Goal: Task Accomplishment & Management: Manage account settings

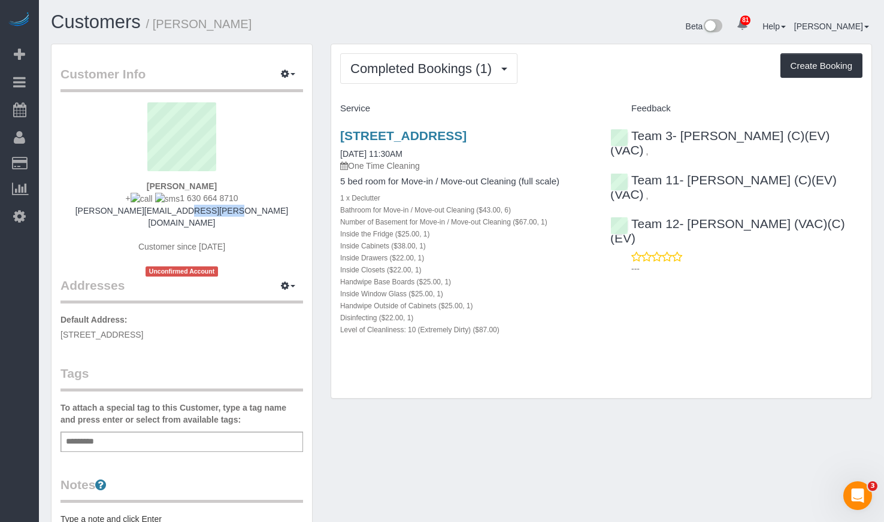
drag, startPoint x: 240, startPoint y: 210, endPoint x: 186, endPoint y: 216, distance: 54.2
click at [186, 216] on div "[PERSON_NAME] + 1 630 664 8710 [PERSON_NAME][EMAIL_ADDRESS][PERSON_NAME][DOMAIN…" at bounding box center [182, 189] width 243 height 174
click at [395, 105] on h4 "Service" at bounding box center [466, 109] width 252 height 10
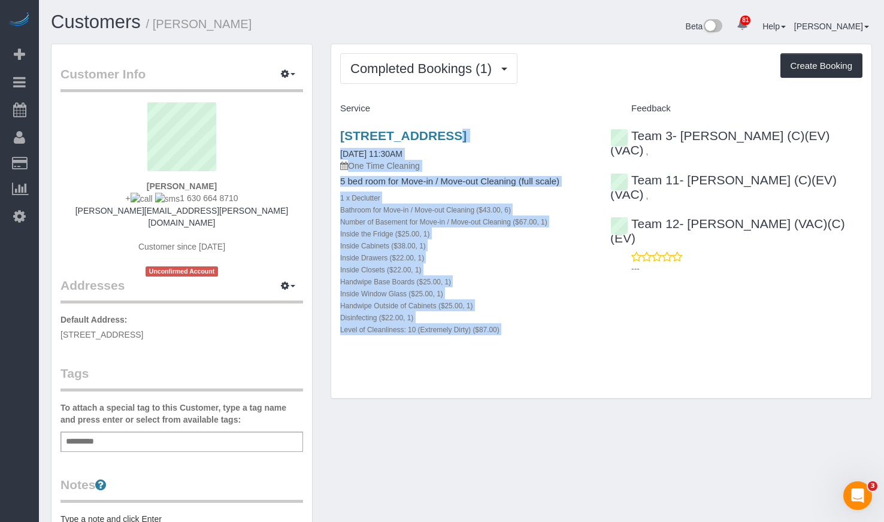
drag, startPoint x: 328, startPoint y: 132, endPoint x: 567, endPoint y: 125, distance: 238.5
click at [607, 138] on div "Completed Bookings (1) Completed Bookings (1) Upcoming Bookings (0) Cancelled B…" at bounding box center [602, 228] width 560 height 368
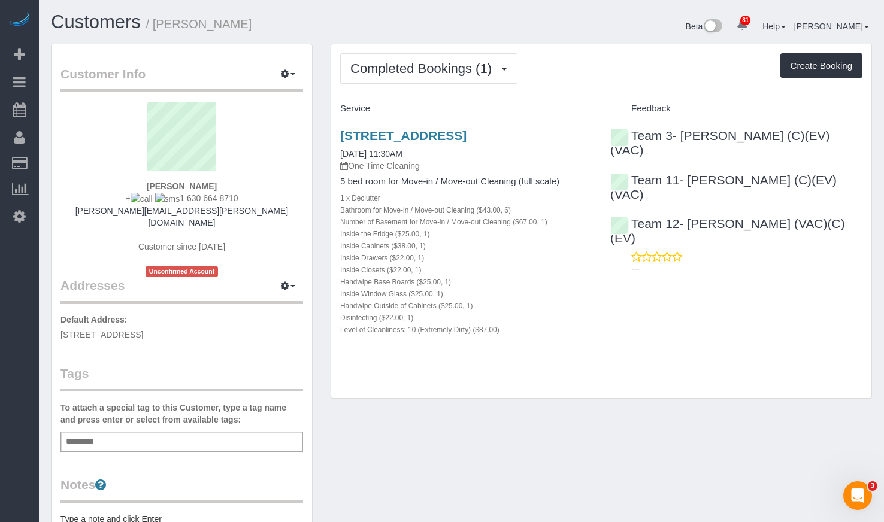
click at [549, 94] on div "Completed Bookings (1) Completed Bookings (1) Upcoming Bookings (0) Cancelled B…" at bounding box center [601, 221] width 540 height 355
drag, startPoint x: 329, startPoint y: 138, endPoint x: 591, endPoint y: 127, distance: 262.6
click at [591, 127] on div "Completed Bookings (1) Completed Bookings (1) Upcoming Bookings (0) Cancelled B…" at bounding box center [602, 228] width 560 height 368
copy link "2480 N Lakeview Ave, Chicago, IL 60614"
click at [97, 29] on link "Customers" at bounding box center [96, 21] width 90 height 21
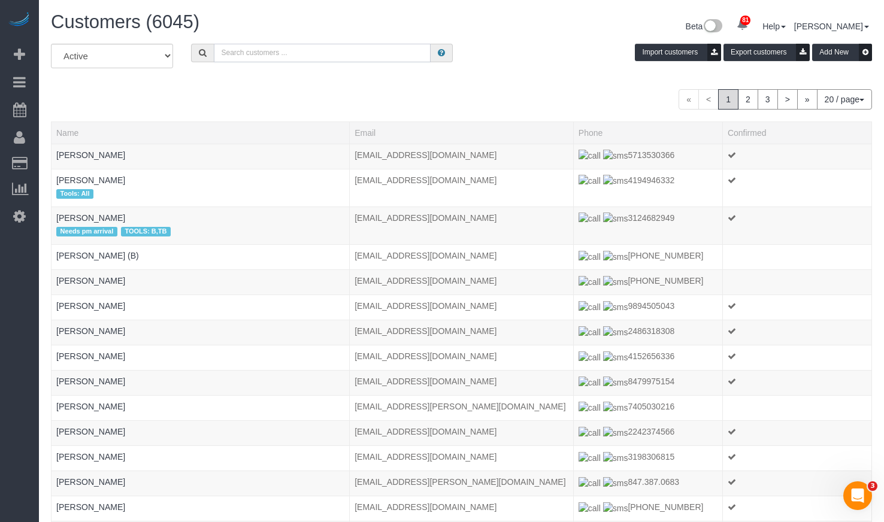
click at [279, 59] on input "text" at bounding box center [322, 53] width 217 height 19
paste input "Alexis Cohen-Pena"
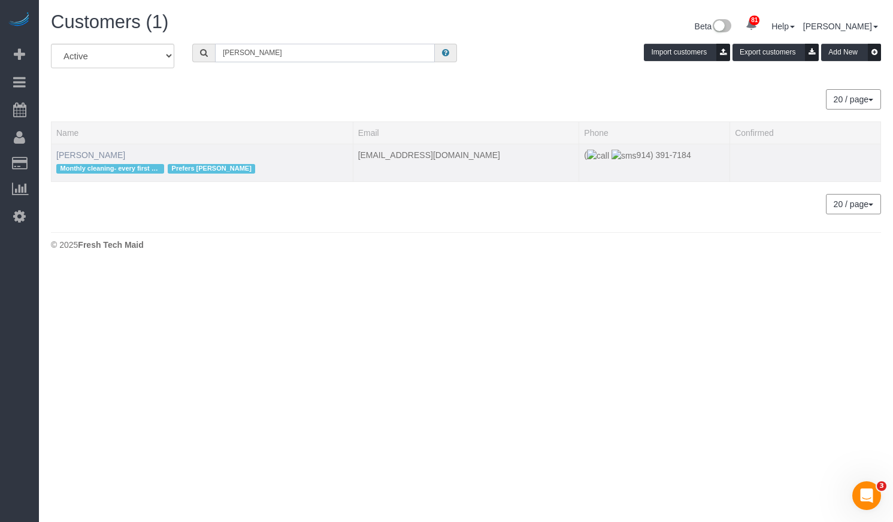
type input "Alexis Cohen-Pena"
click at [87, 153] on link "Alexis Cohen-Pena" at bounding box center [90, 155] width 69 height 10
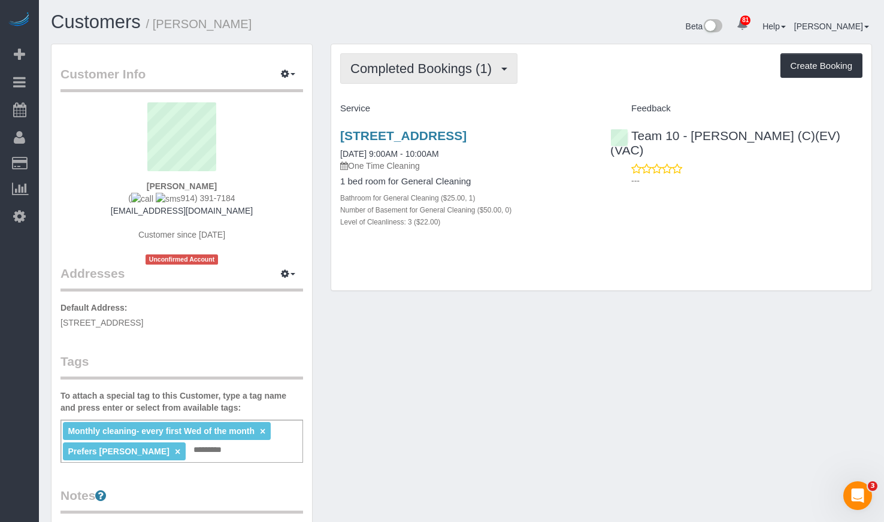
click at [457, 76] on button "Completed Bookings (1)" at bounding box center [428, 68] width 177 height 31
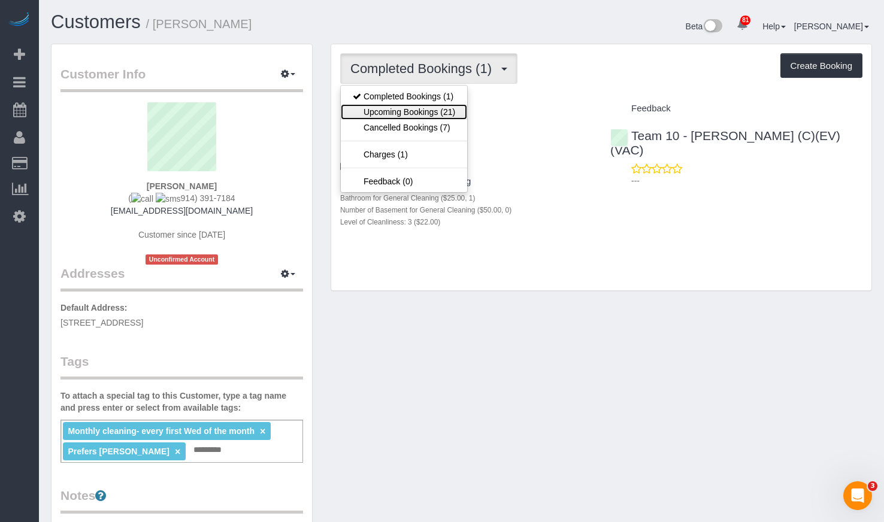
click at [442, 109] on link "Upcoming Bookings (21)" at bounding box center [404, 112] width 126 height 16
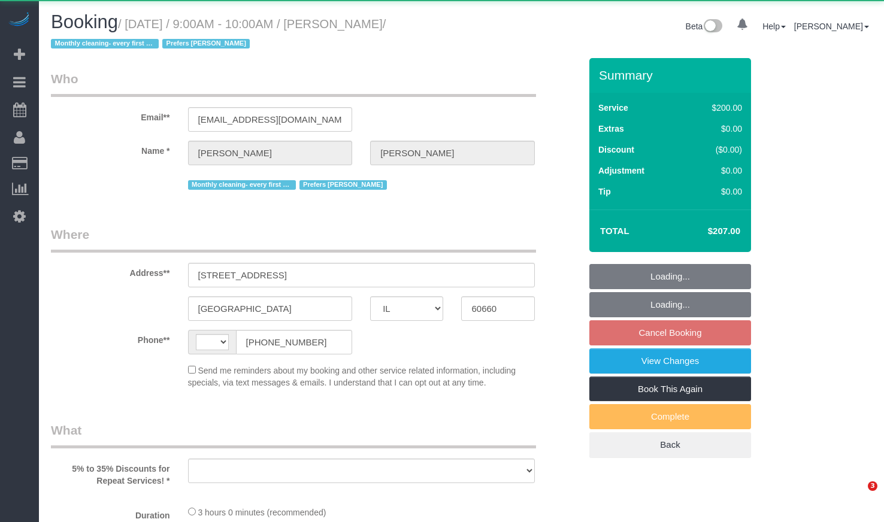
select select "IL"
select select "string:US"
select select "string:fspay-e579e835-4027-49d8-9521-f255e7a55a88"
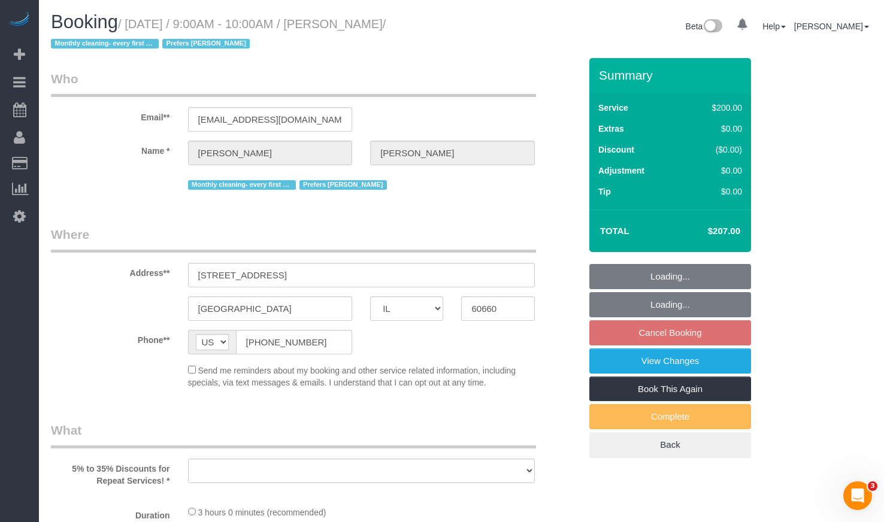
select select "object:815"
select select "number:1"
select select "number:69"
select select "number:139"
select select "number:106"
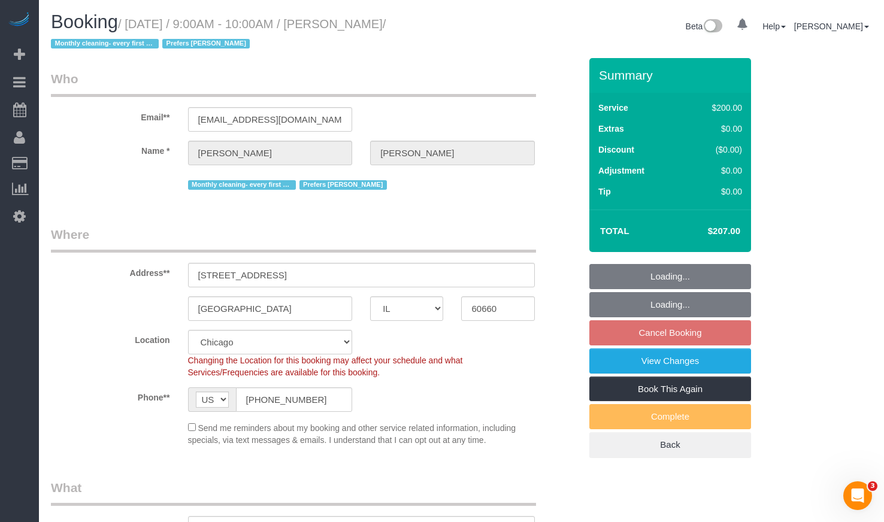
select select "512"
select select "3"
select select "spot1"
select select "object:1279"
select select "3"
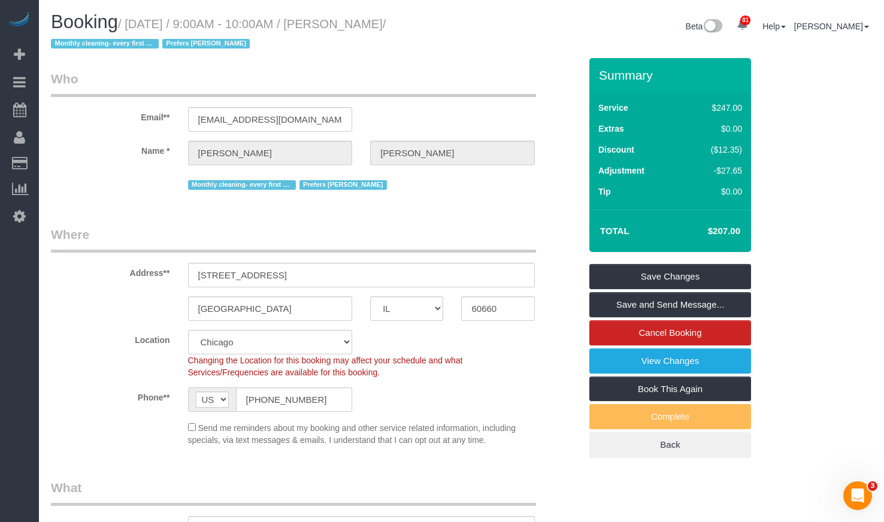
click at [350, 23] on small "/ October 01, 2025 / 9:00AM - 10:00AM / Alexis Cohen-Pena / Monthly cleaning- e…" at bounding box center [218, 34] width 335 height 34
copy small "Alexis"
drag, startPoint x: 319, startPoint y: 397, endPoint x: 230, endPoint y: 392, distance: 88.8
click at [201, 392] on div "AF AL DZ AD AO AI AQ AG AR AM AW AU AT AZ BS BH BD BB BY BE BZ BJ BM BT BO BA B…" at bounding box center [270, 400] width 165 height 25
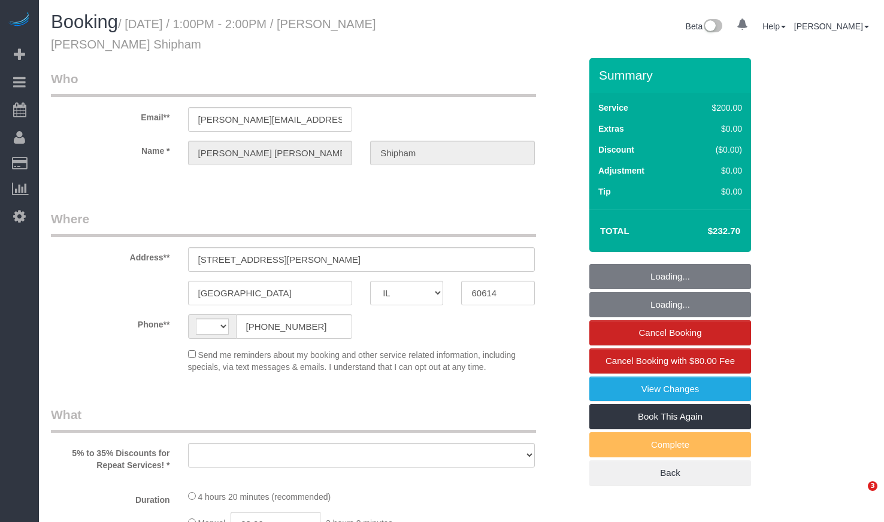
select select "IL"
select select "string:US"
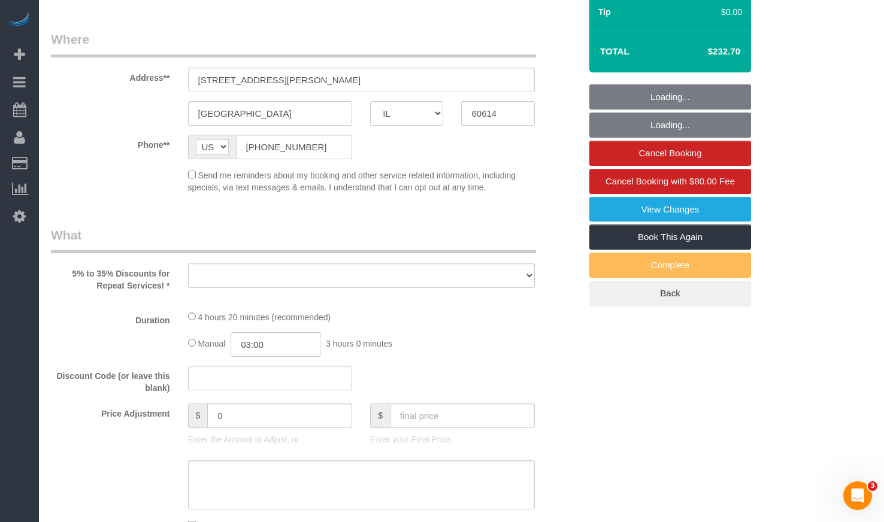
select select "object:806"
select select "string:fspay-f48591a2-1cde-4b4e-bfd6-81a2c38e60fe"
select select "number:1"
select select "number:58"
select select "number:139"
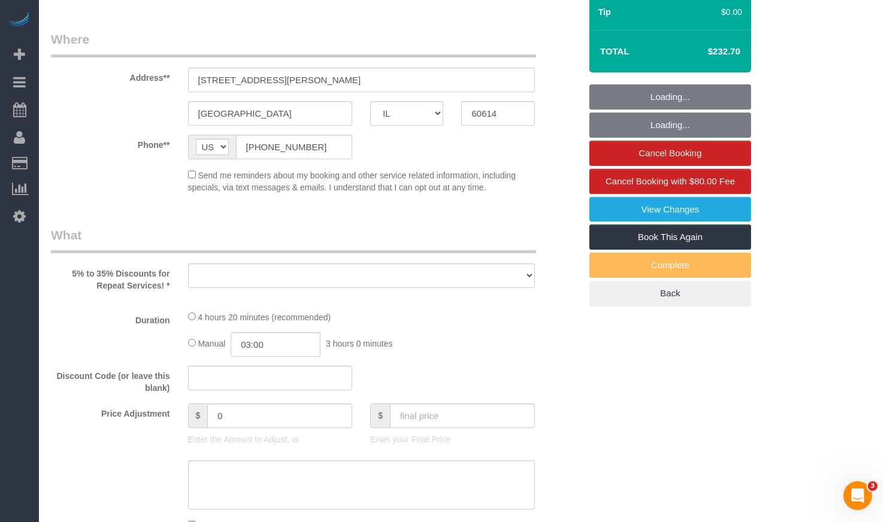
select select "number:104"
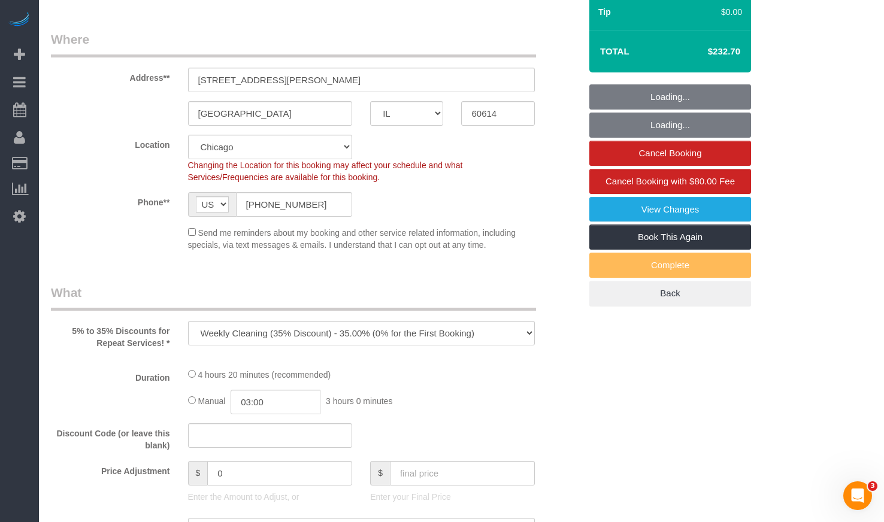
select select "512"
select select "5"
select select "4"
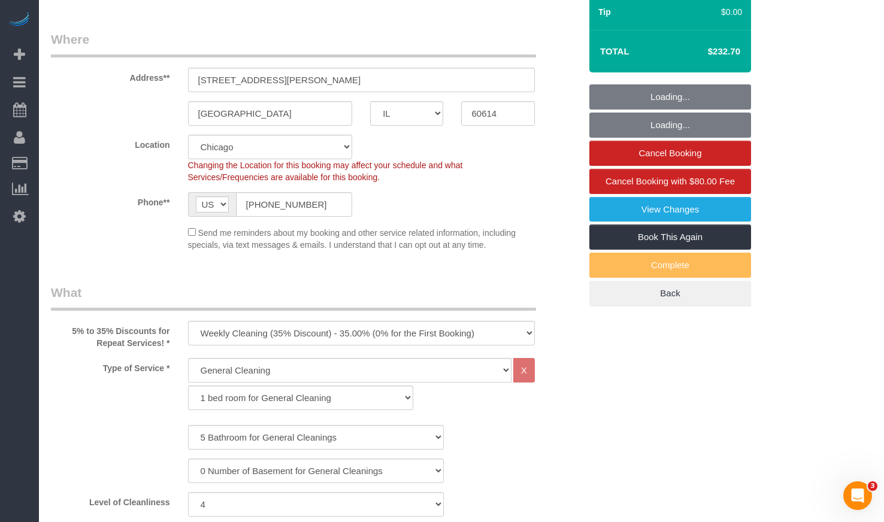
select select "object:1279"
select select "5"
select select "4"
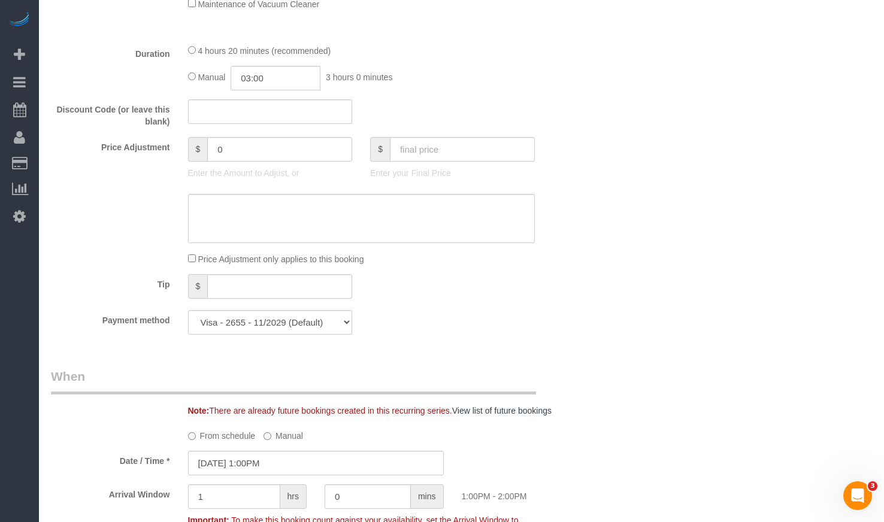
scroll to position [599, 0]
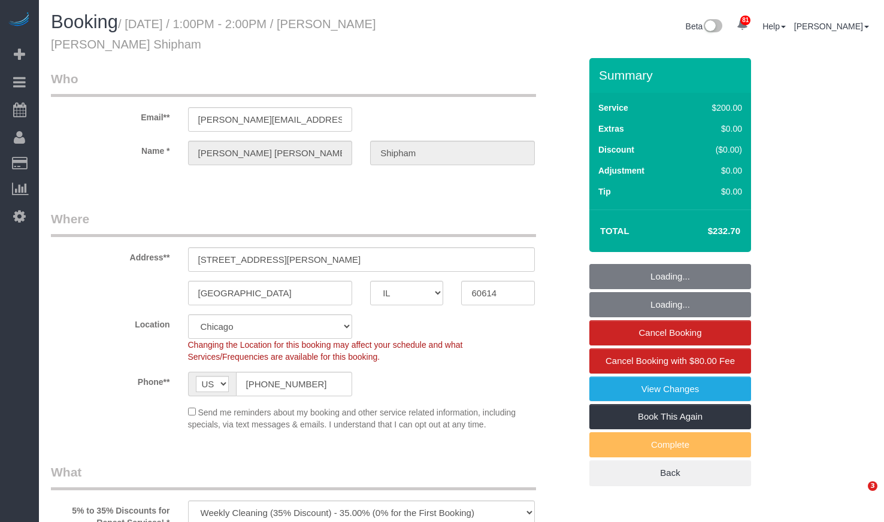
select select "IL"
select select "number:1"
select select "number:58"
select select "number:139"
select select "number:104"
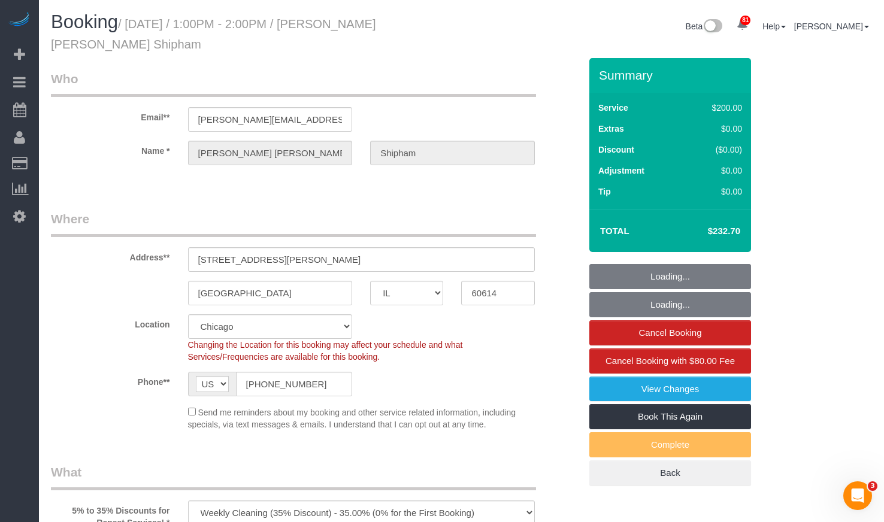
select select "512"
select select "5"
select select "4"
select select "5"
select select "4"
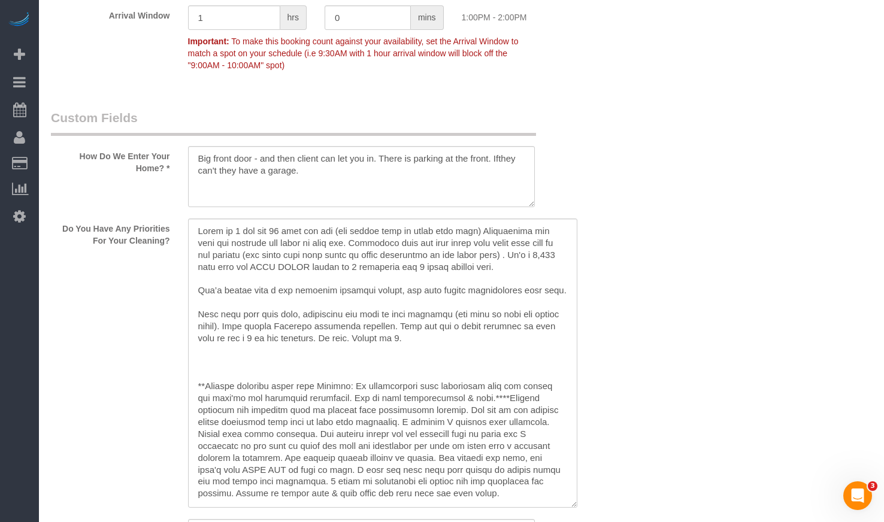
drag, startPoint x: 528, startPoint y: 278, endPoint x: 579, endPoint y: 473, distance: 201.8
click at [569, 507] on textarea at bounding box center [382, 363] width 389 height 289
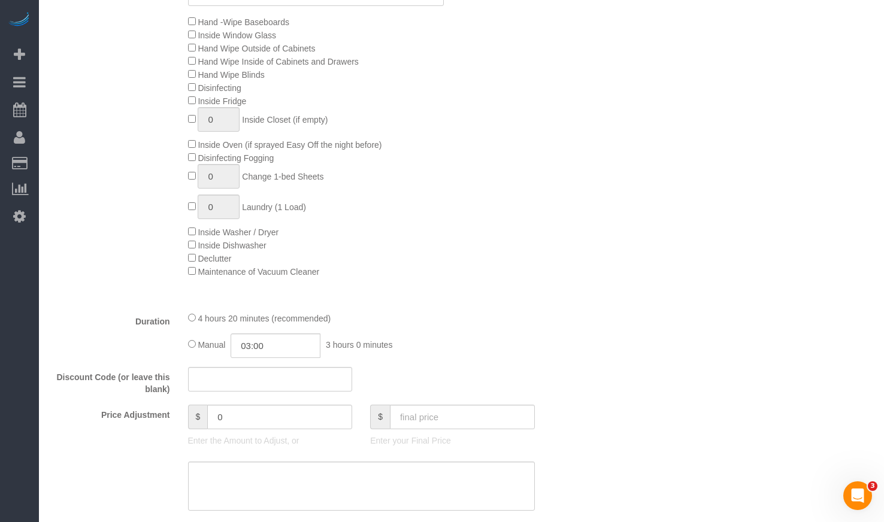
scroll to position [331, 0]
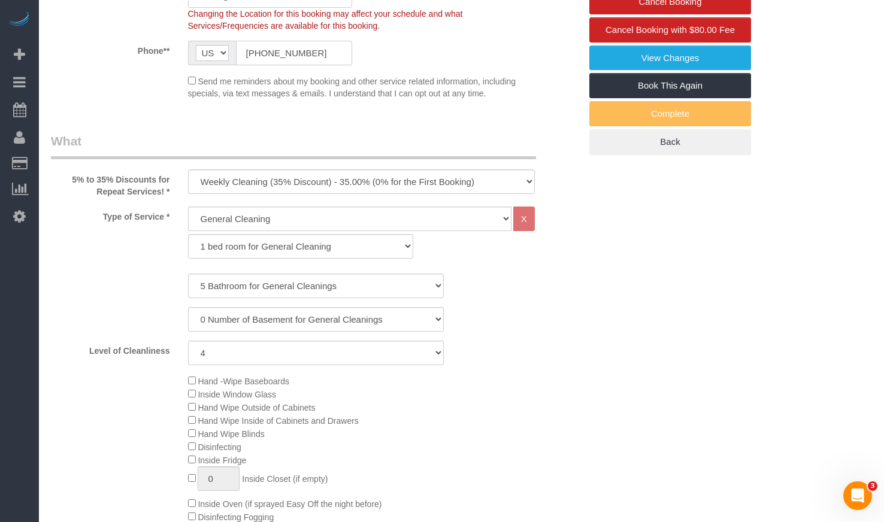
click at [261, 56] on input "+1 312 646 9125" at bounding box center [294, 53] width 117 height 25
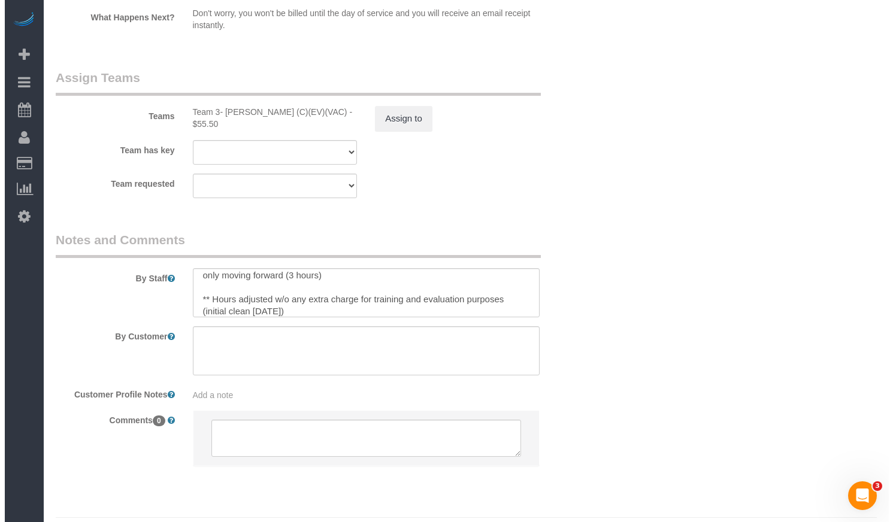
scroll to position [2415, 0]
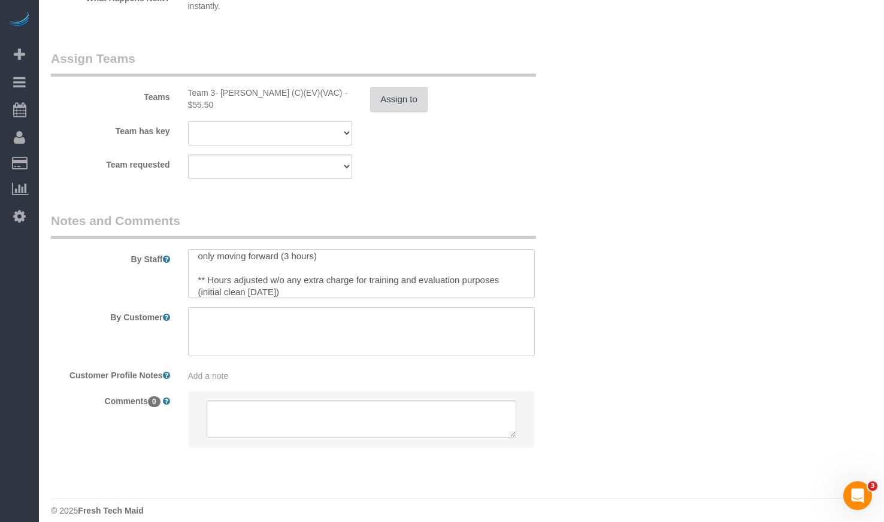
click at [385, 89] on button "Assign to" at bounding box center [399, 99] width 58 height 25
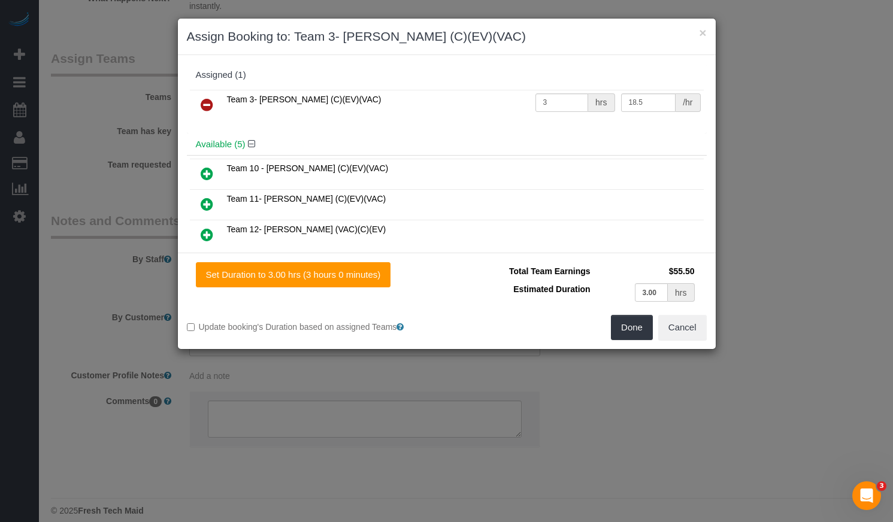
click at [207, 107] on icon at bounding box center [207, 105] width 13 height 14
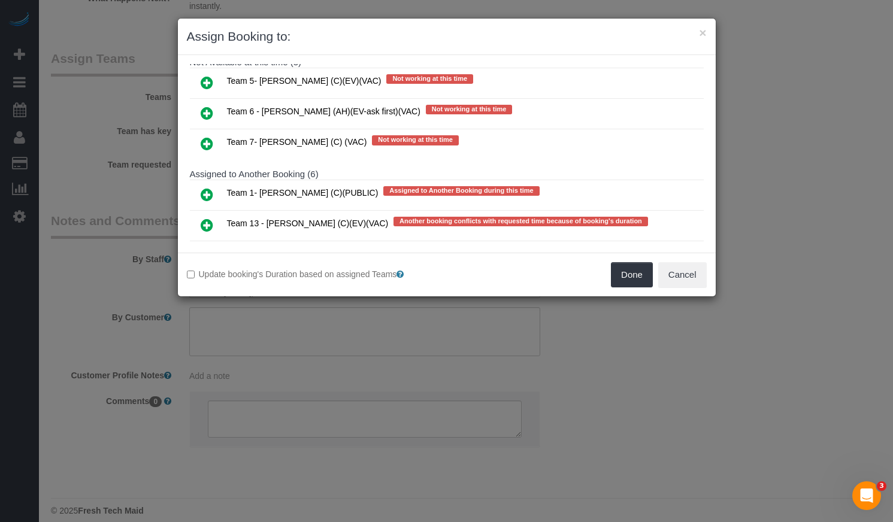
scroll to position [359, 0]
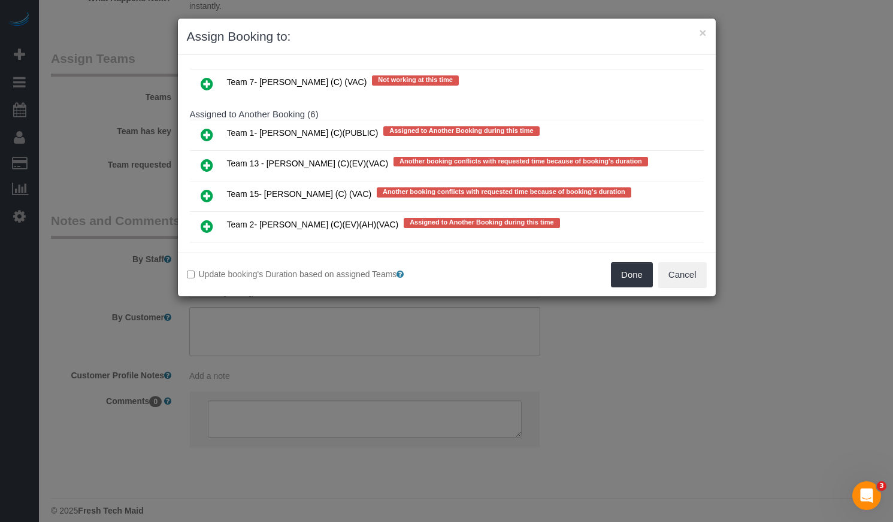
click at [204, 133] on icon at bounding box center [207, 135] width 13 height 14
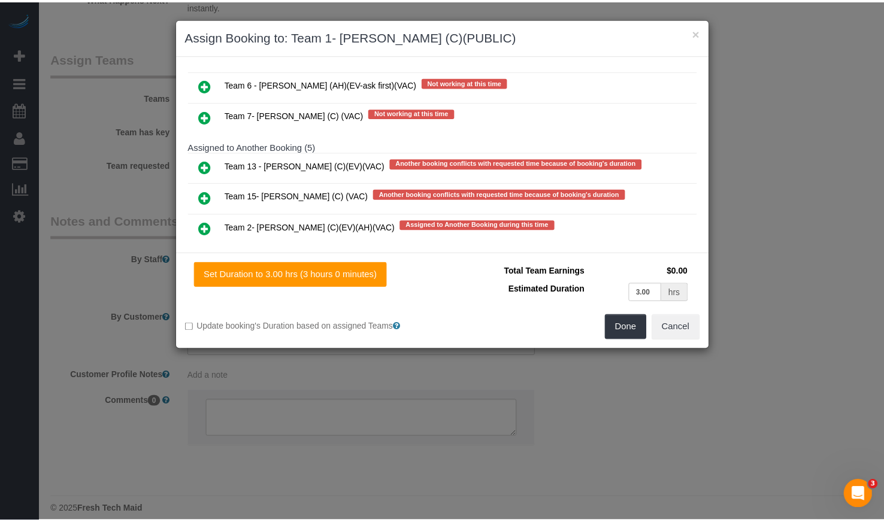
scroll to position [388, 0]
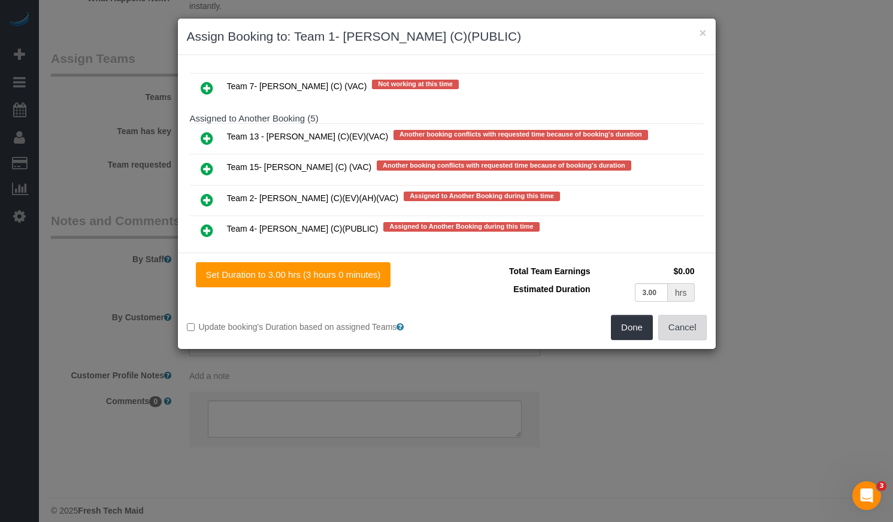
click at [688, 325] on button "Cancel" at bounding box center [682, 327] width 49 height 25
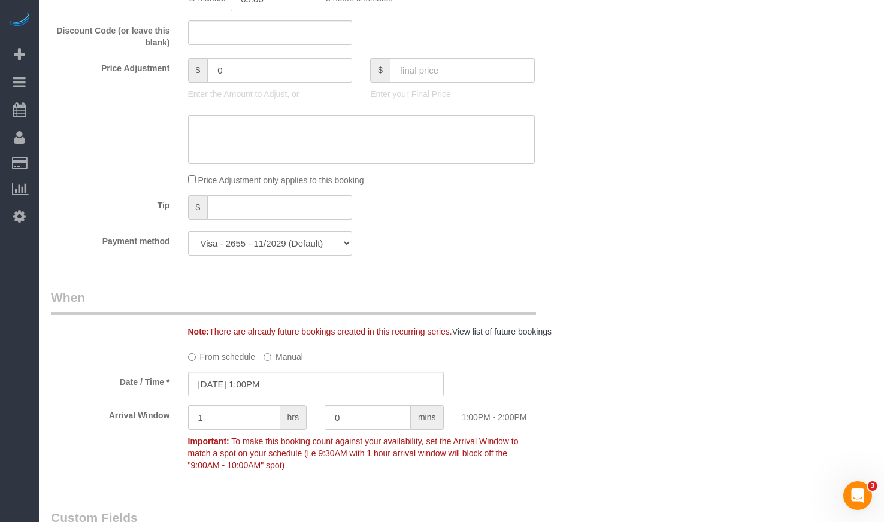
scroll to position [1097, 0]
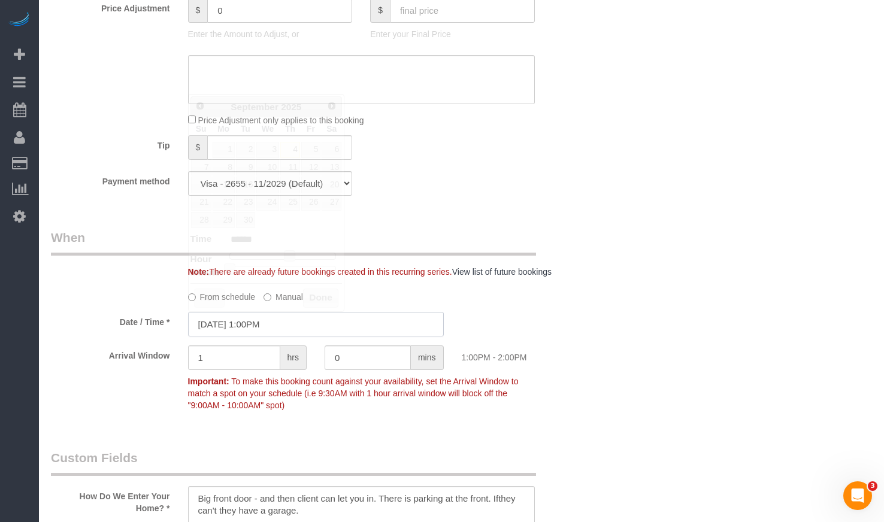
click at [329, 324] on input "09/04/2025 1:00PM" at bounding box center [316, 324] width 256 height 25
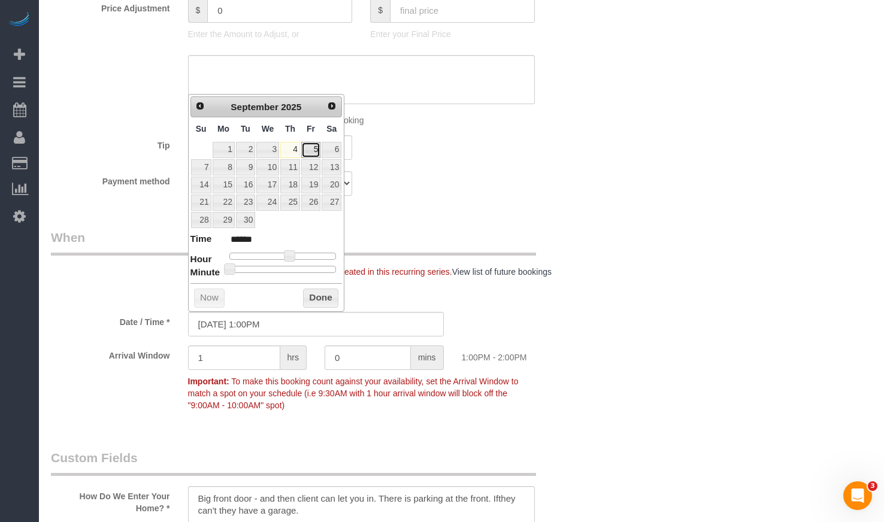
click at [308, 150] on link "5" at bounding box center [310, 150] width 19 height 16
type input "09/05/2025 1:00PM"
drag, startPoint x: 311, startPoint y: 294, endPoint x: 379, endPoint y: 275, distance: 70.2
click at [311, 294] on button "Done" at bounding box center [320, 298] width 35 height 19
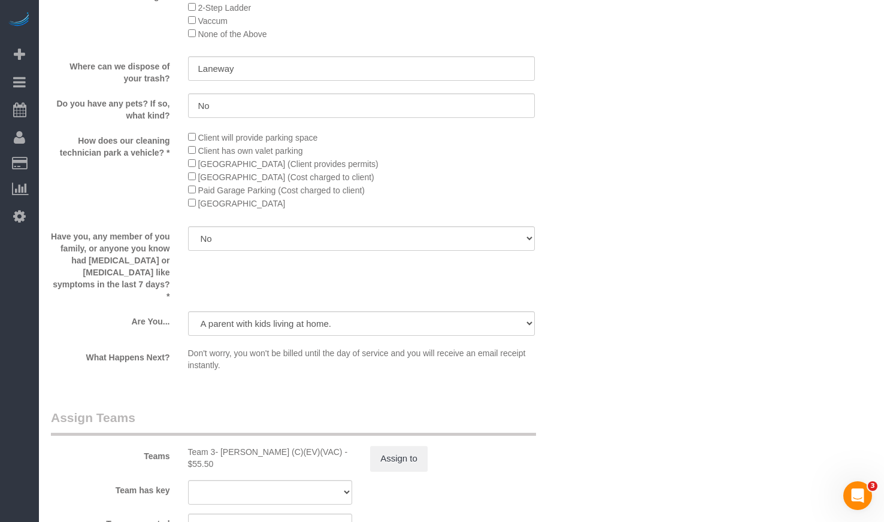
scroll to position [2356, 0]
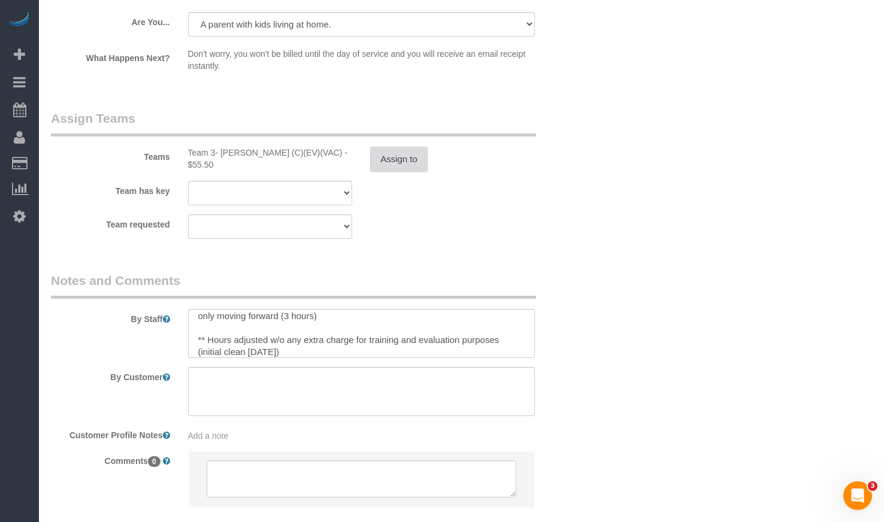
click at [404, 153] on button "Assign to" at bounding box center [399, 159] width 58 height 25
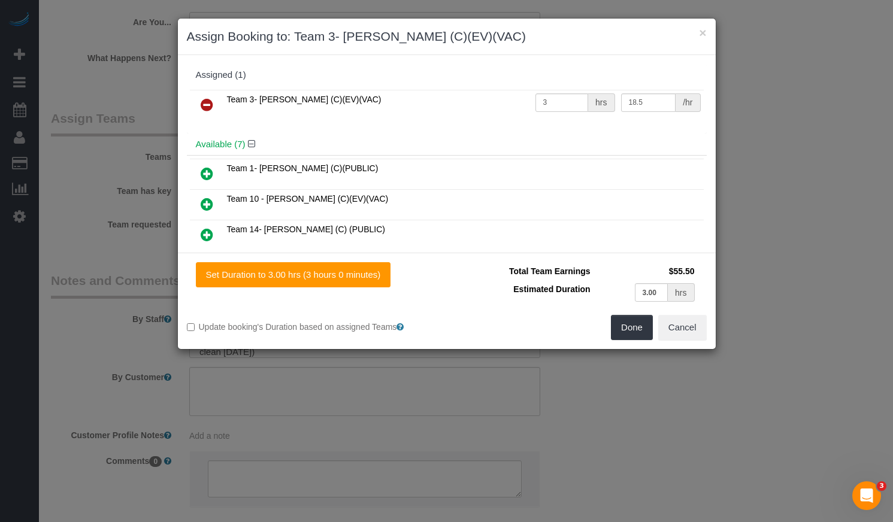
click at [207, 102] on icon at bounding box center [207, 105] width 13 height 14
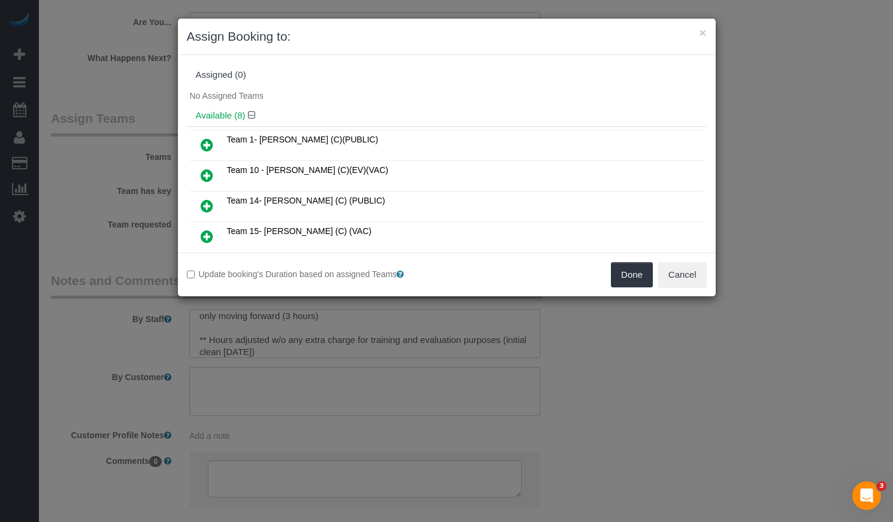
click at [204, 142] on icon at bounding box center [207, 145] width 13 height 14
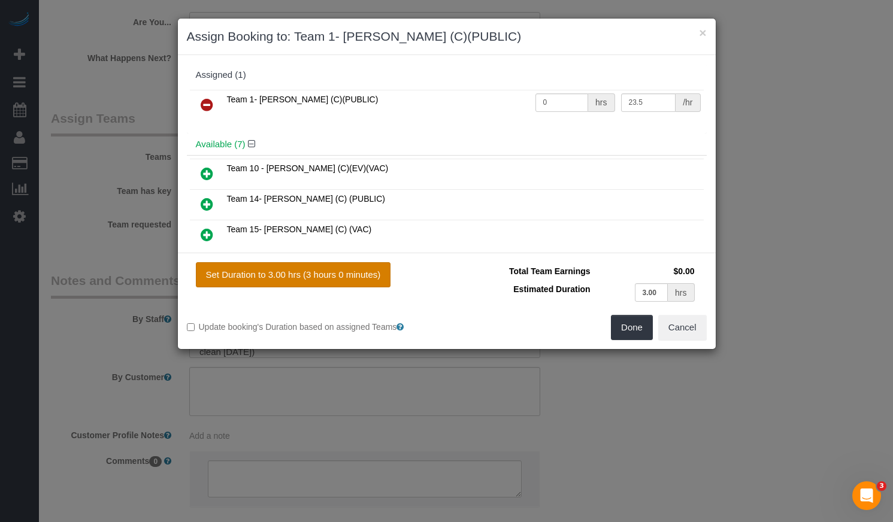
click at [331, 277] on button "Set Duration to 3.00 hrs (3 hours 0 minutes)" at bounding box center [293, 274] width 195 height 25
type input "3.00"
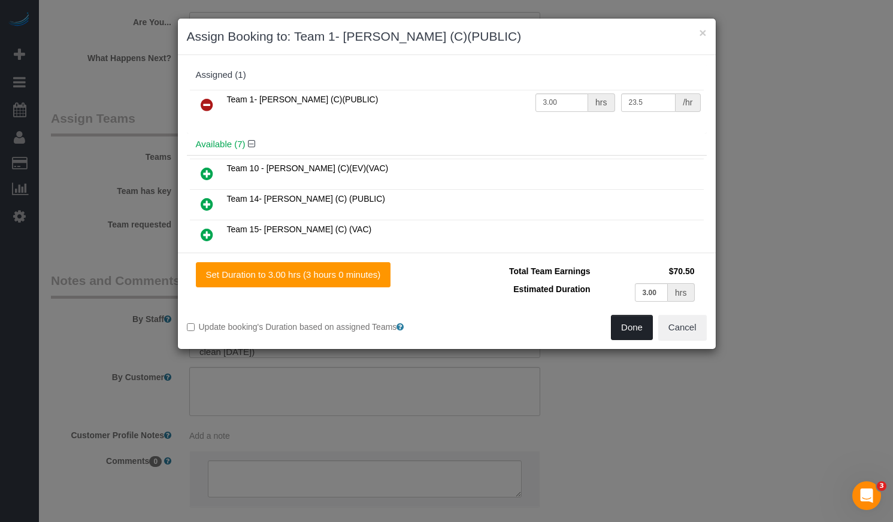
click at [625, 329] on button "Done" at bounding box center [632, 327] width 42 height 25
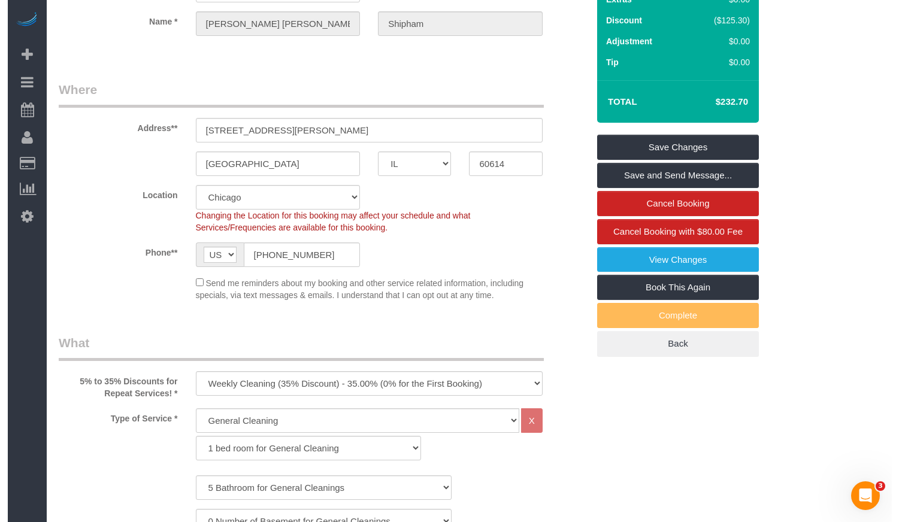
scroll to position [0, 0]
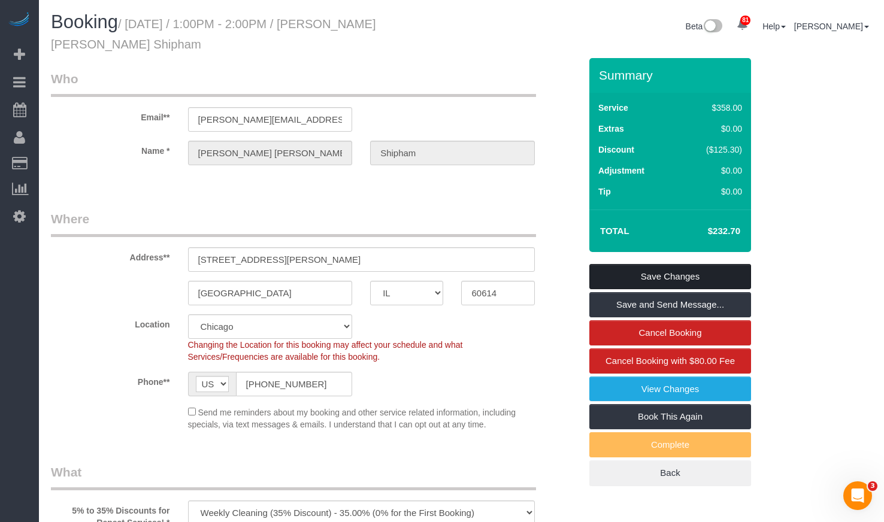
click at [706, 279] on link "Save Changes" at bounding box center [670, 276] width 162 height 25
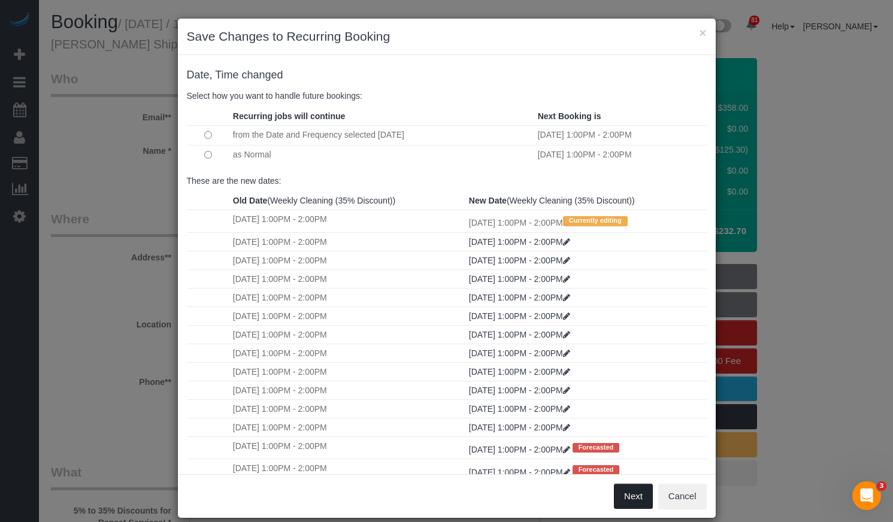
click at [636, 489] on button "Next" at bounding box center [633, 496] width 39 height 25
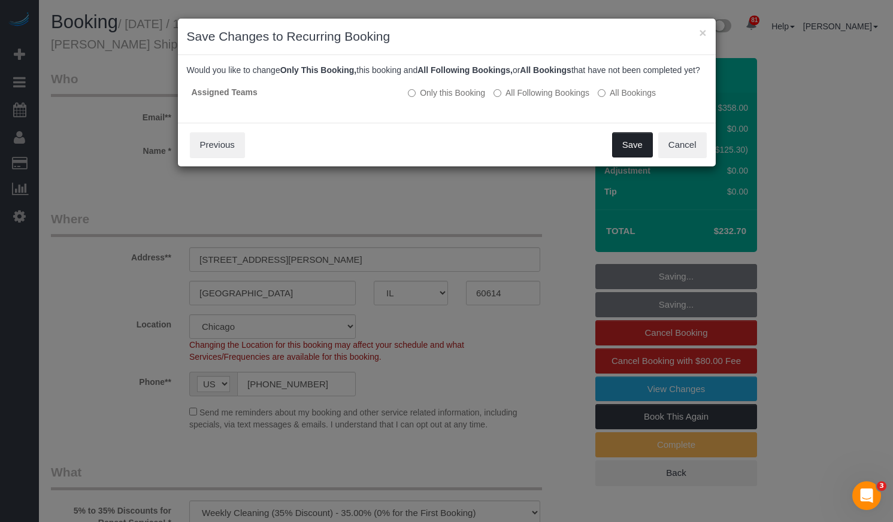
click at [616, 154] on button "Save" at bounding box center [632, 144] width 41 height 25
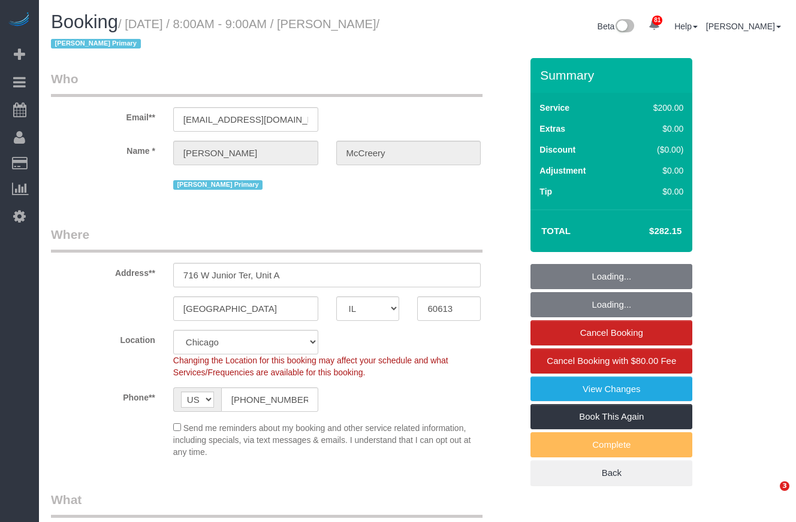
select select "IL"
select select "512"
select select "3"
select select "spot1"
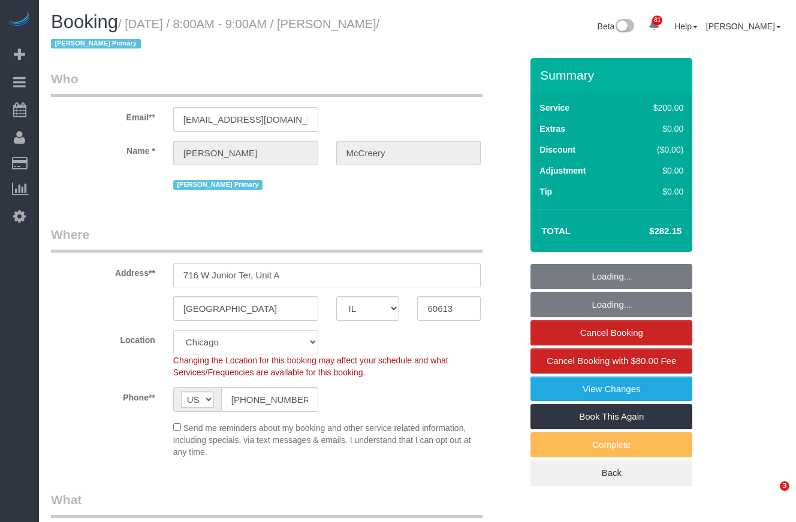
select select "number:1"
select select "number:65"
select select "number:139"
select select "number:106"
select select "object:1355"
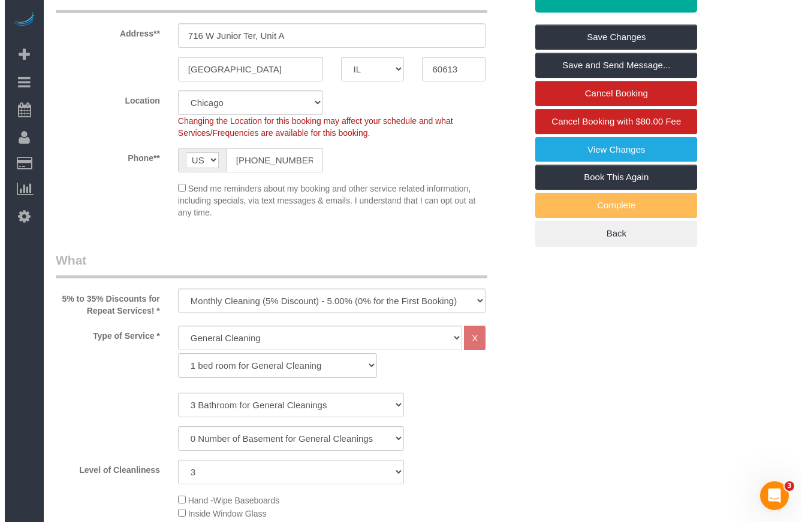
scroll to position [60, 0]
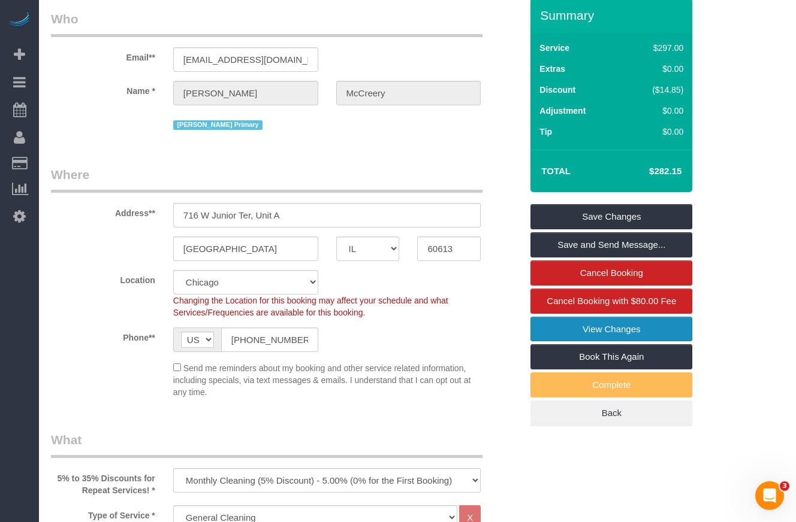
click at [639, 332] on link "View Changes" at bounding box center [611, 329] width 162 height 25
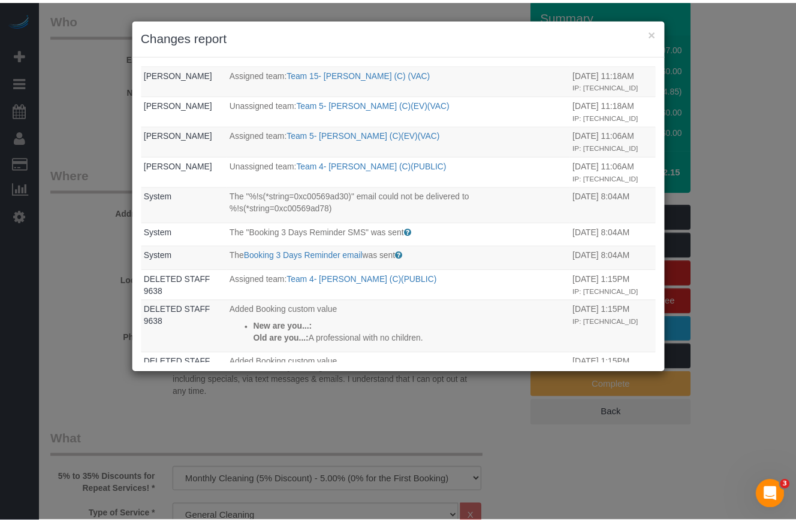
scroll to position [111, 0]
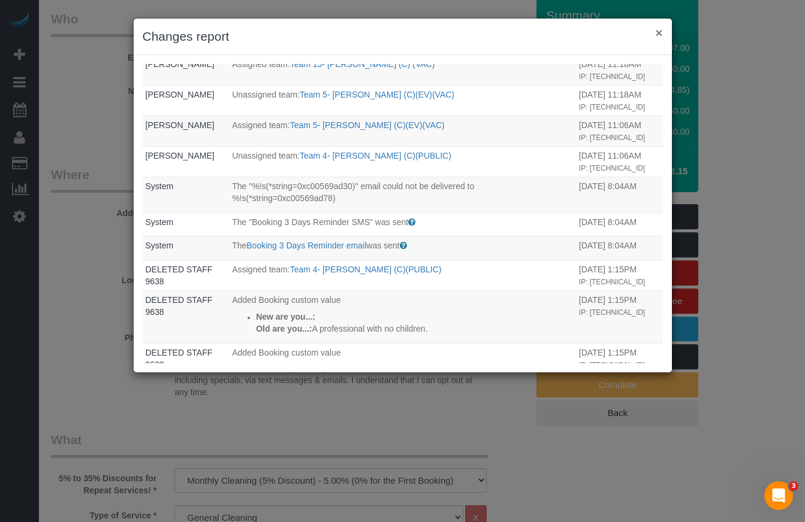
click at [657, 31] on button "×" at bounding box center [658, 32] width 7 height 13
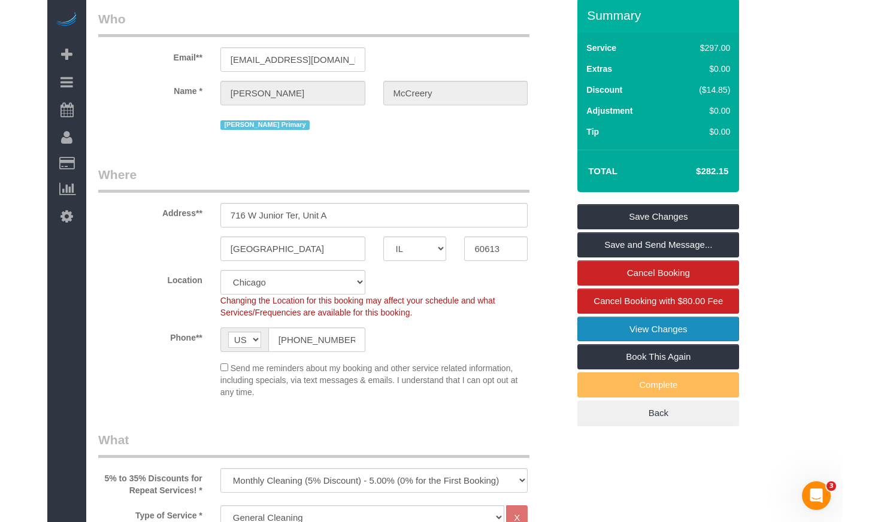
scroll to position [0, 0]
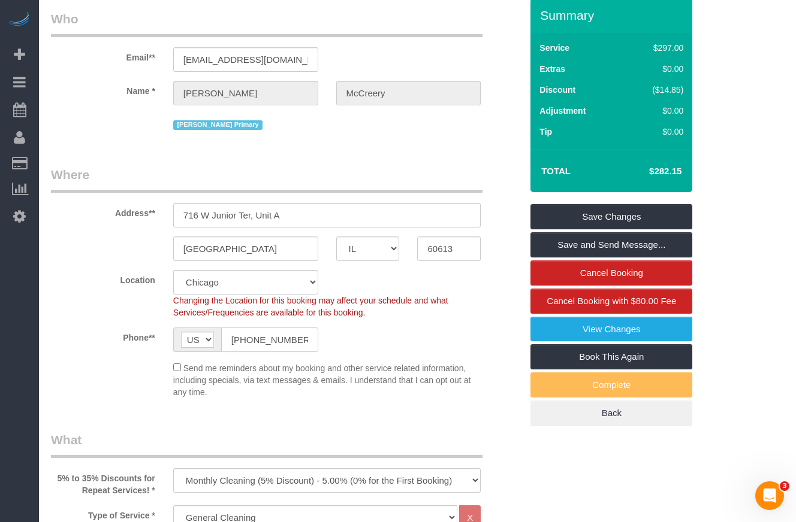
drag, startPoint x: 297, startPoint y: 334, endPoint x: 185, endPoint y: 330, distance: 112.7
click at [185, 330] on div "AF AL DZ AD AO AI AQ AG AR AM AW AU AT AZ BS BH BD BB BY BE BZ BJ BM BT BO BA B…" at bounding box center [245, 340] width 145 height 25
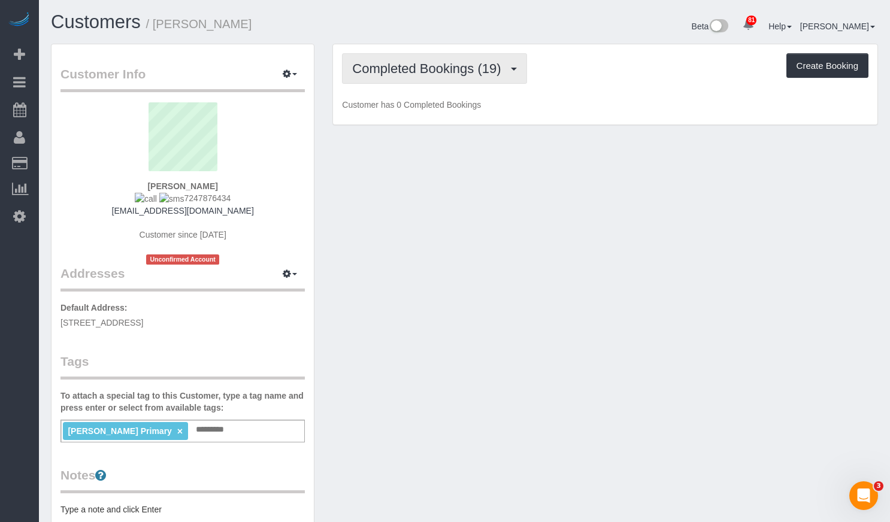
click at [395, 78] on button "Completed Bookings (19)" at bounding box center [434, 68] width 185 height 31
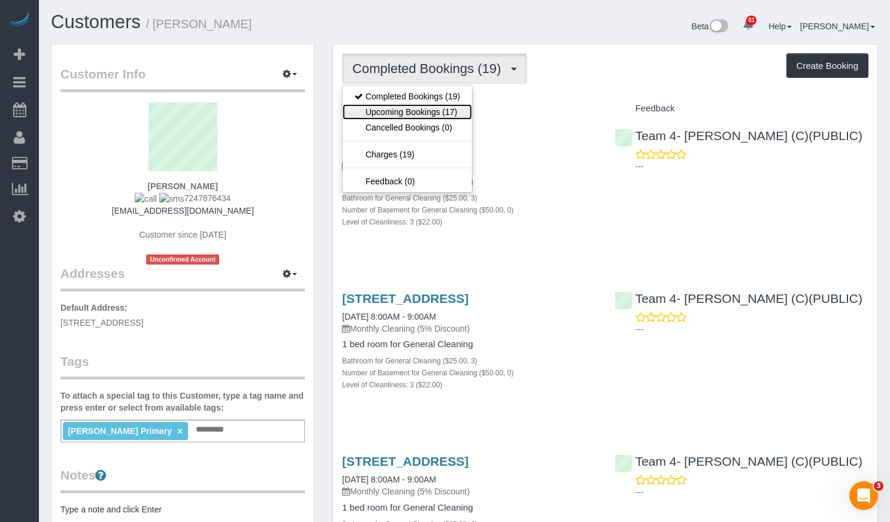
click at [399, 113] on link "Upcoming Bookings (17)" at bounding box center [407, 112] width 129 height 16
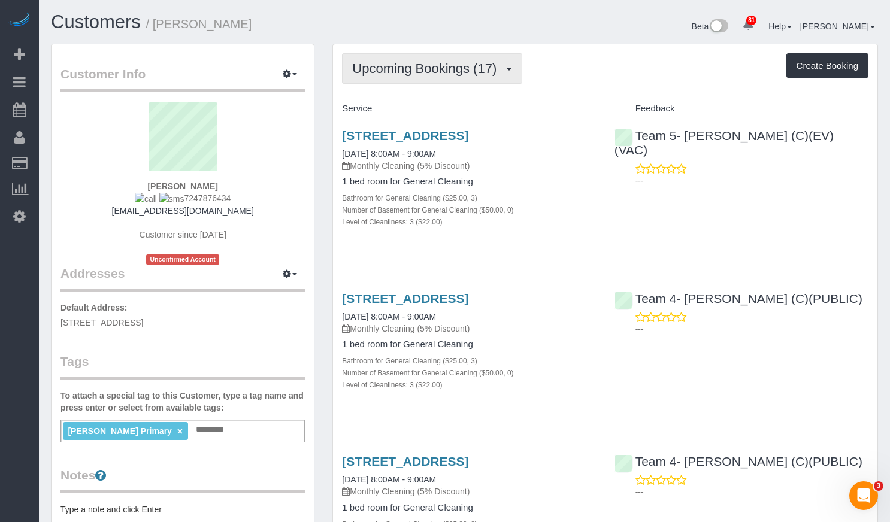
click at [393, 67] on span "Upcoming Bookings (17)" at bounding box center [427, 68] width 150 height 15
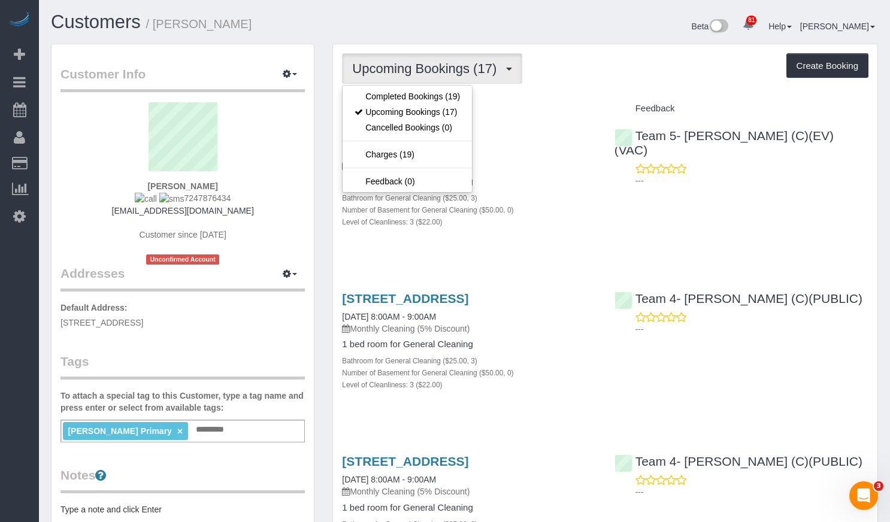
click at [619, 67] on div "Upcoming Bookings (17) Completed Bookings (19) Upcoming Bookings (17) Cancelled…" at bounding box center [605, 68] width 527 height 31
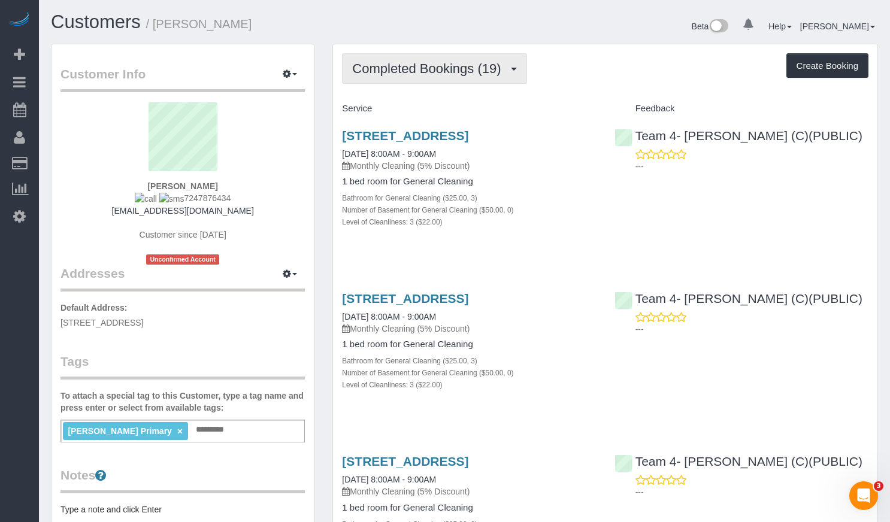
click at [455, 53] on button "Completed Bookings (19)" at bounding box center [434, 68] width 185 height 31
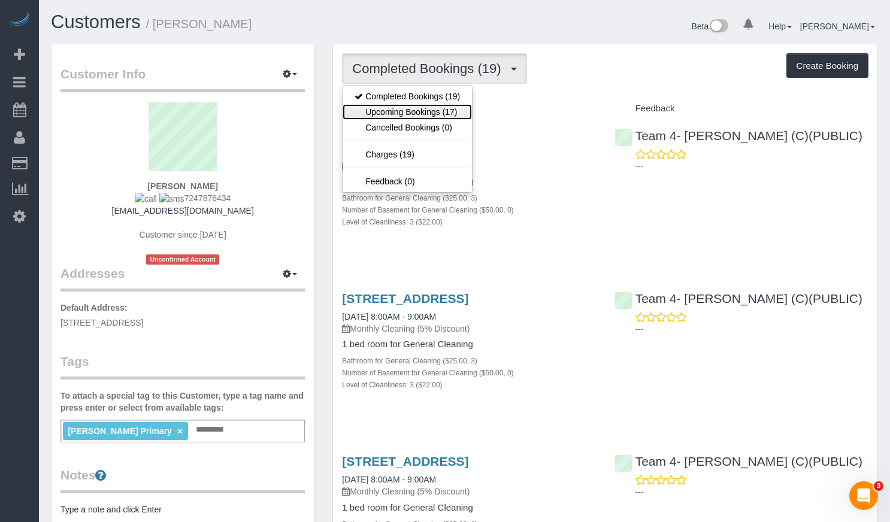
click at [439, 115] on link "Upcoming Bookings (17)" at bounding box center [407, 112] width 129 height 16
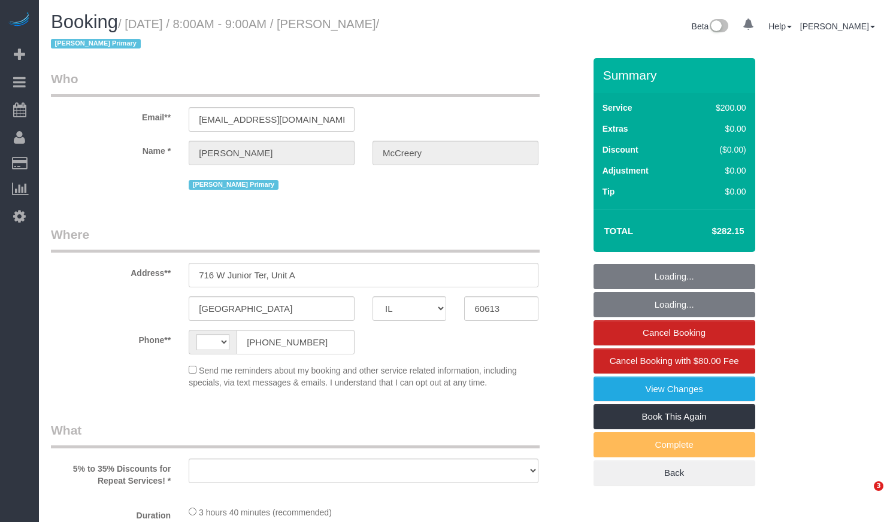
select select "IL"
select select "string:fspay-35ee7467-b8e3-44a7-9be6-e11e438c9818"
select select "string:US"
select select "object:815"
select select "number:1"
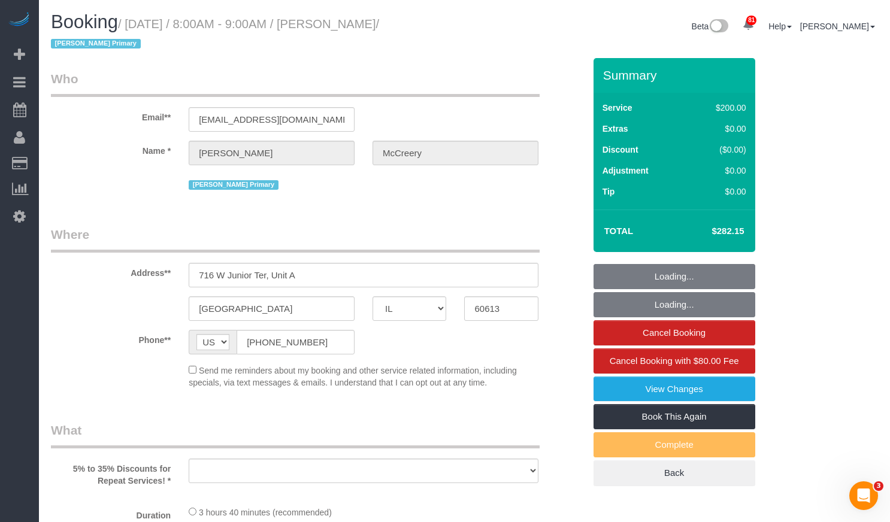
select select "number:65"
select select "number:139"
select select "number:106"
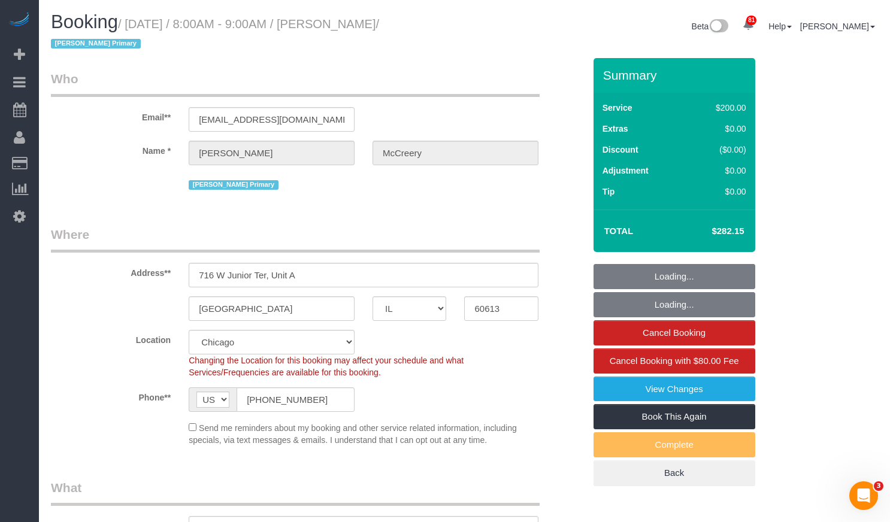
select select "512"
select select "3"
select select "object:1284"
select select "spot1"
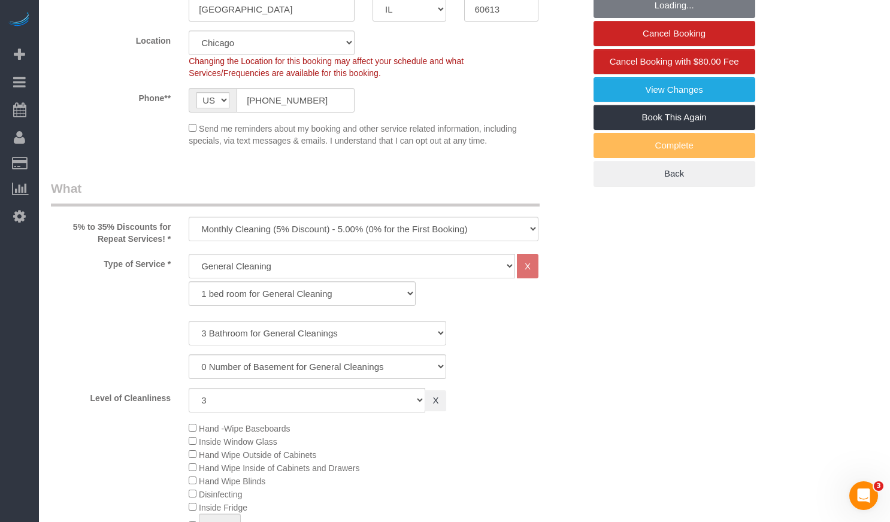
select select "3"
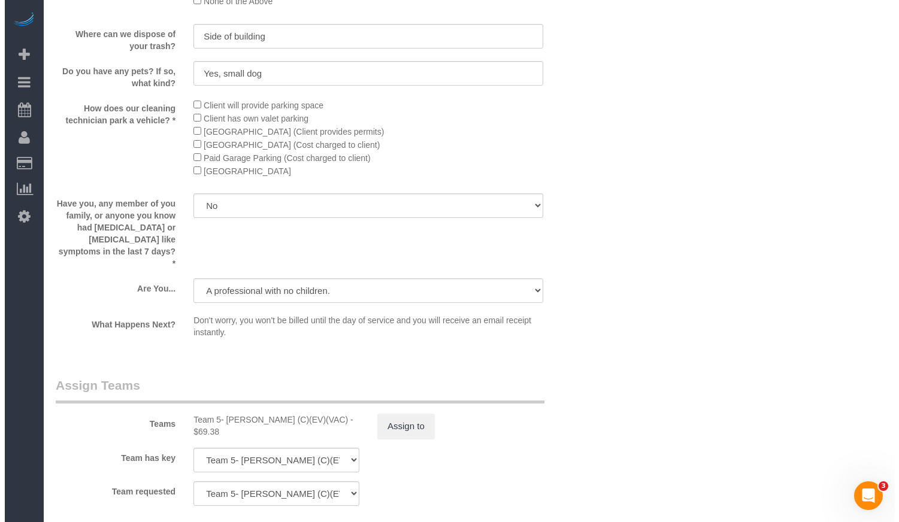
scroll to position [1977, 0]
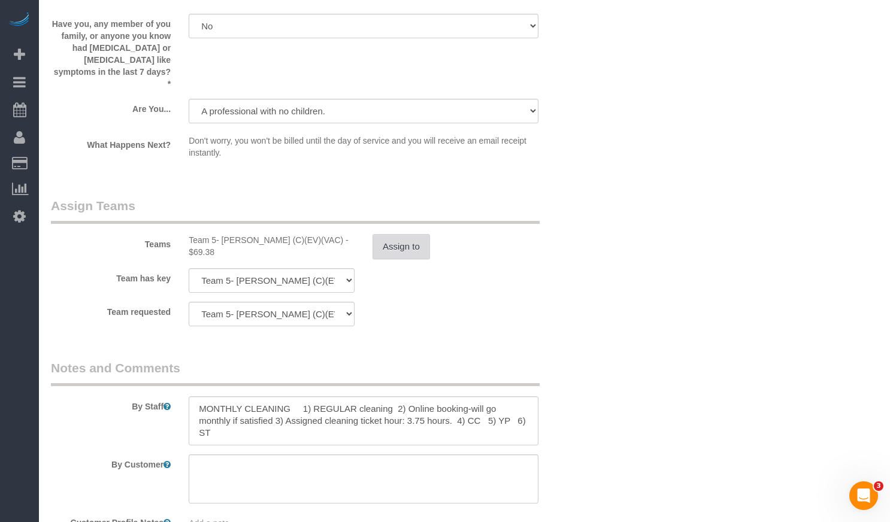
click at [407, 234] on button "Assign to" at bounding box center [402, 246] width 58 height 25
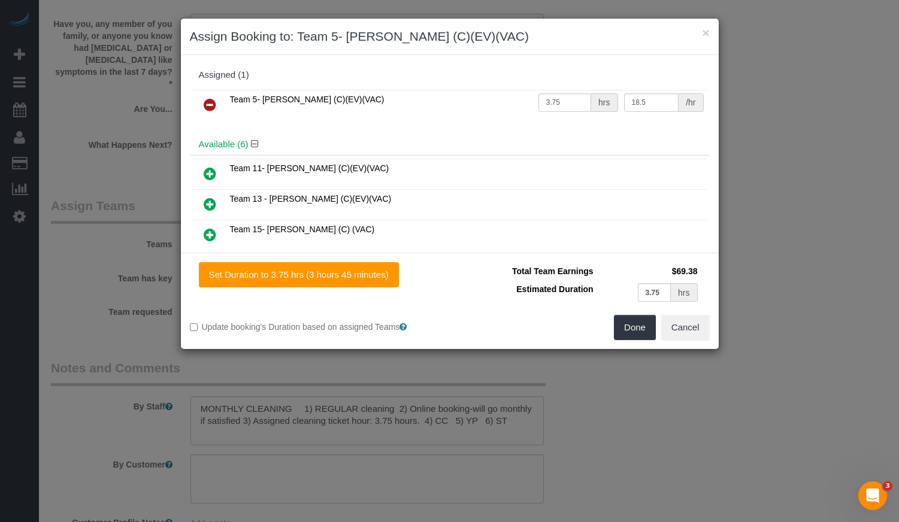
click at [207, 105] on icon at bounding box center [210, 105] width 13 height 14
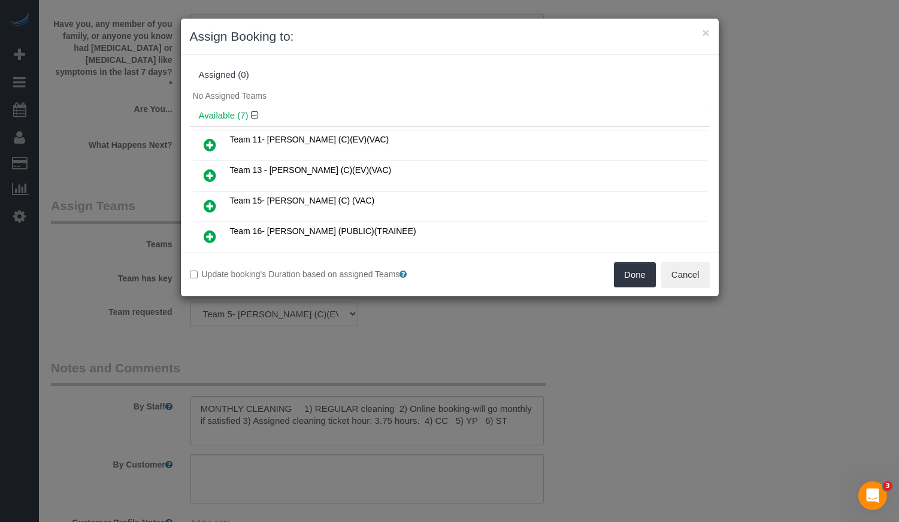
click at [205, 204] on icon at bounding box center [210, 206] width 13 height 14
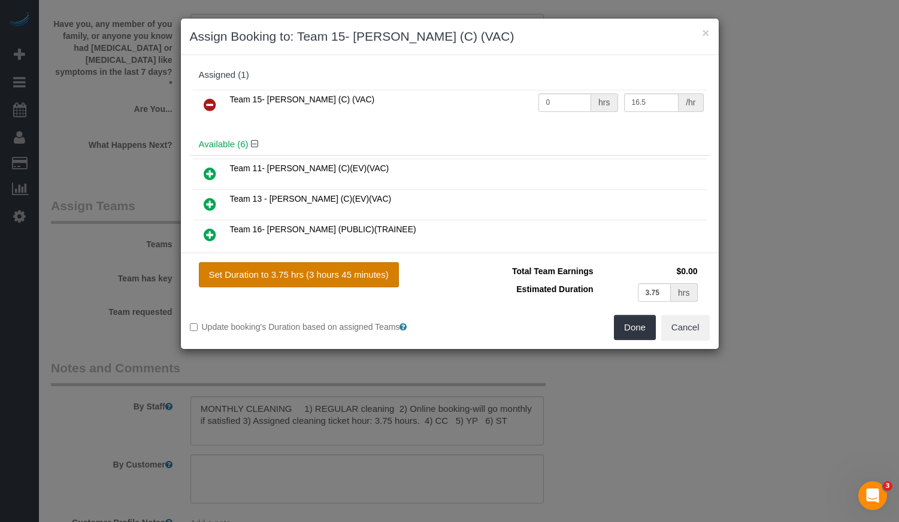
click at [361, 282] on button "Set Duration to 3.75 hrs (3 hours 45 minutes)" at bounding box center [299, 274] width 200 height 25
type input "3.75"
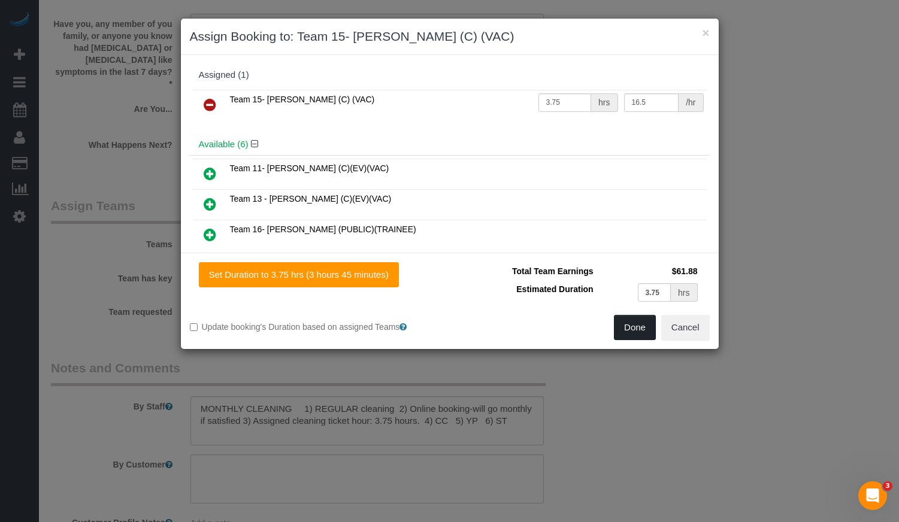
click at [634, 322] on button "Done" at bounding box center [635, 327] width 42 height 25
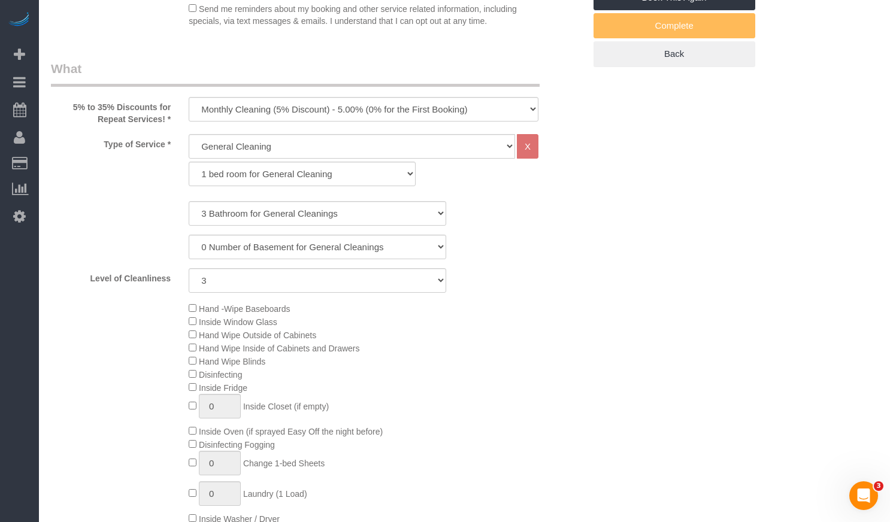
scroll to position [60, 0]
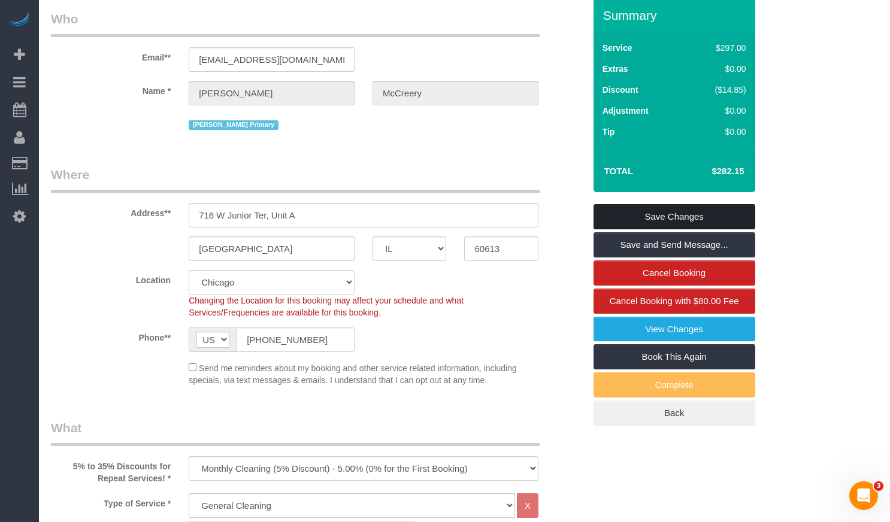
click at [640, 219] on link "Save Changes" at bounding box center [675, 216] width 162 height 25
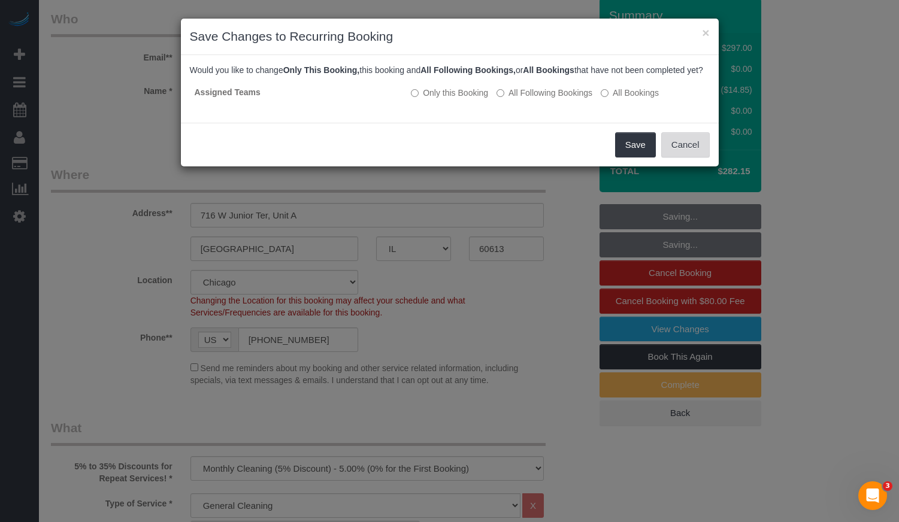
click at [684, 158] on button "Cancel" at bounding box center [685, 144] width 49 height 25
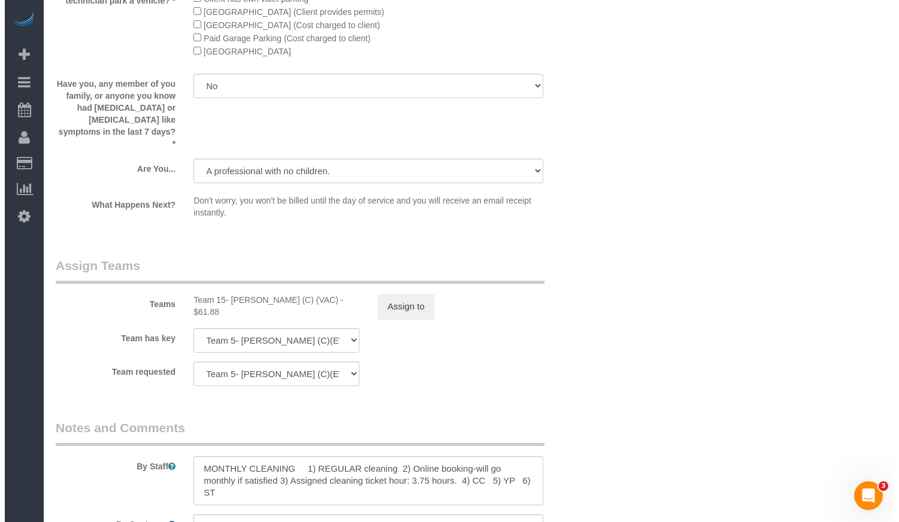
scroll to position [2124, 0]
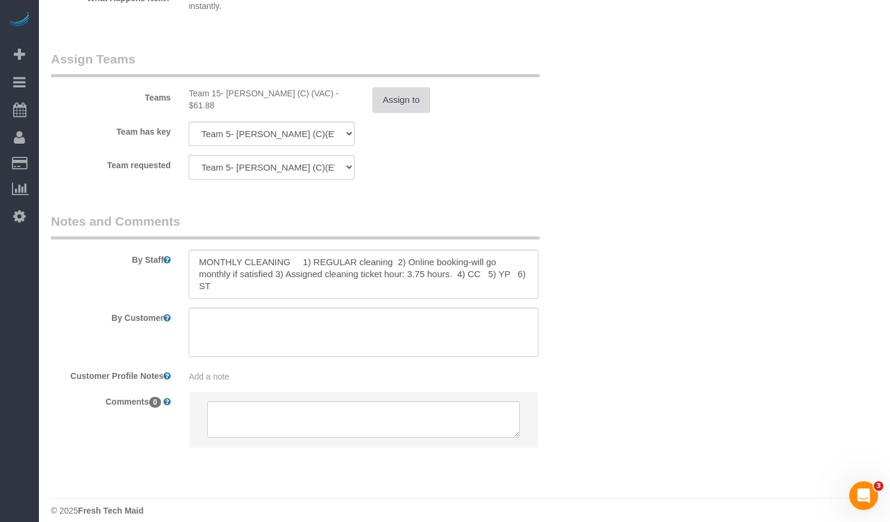
click at [403, 88] on button "Assign to" at bounding box center [402, 99] width 58 height 25
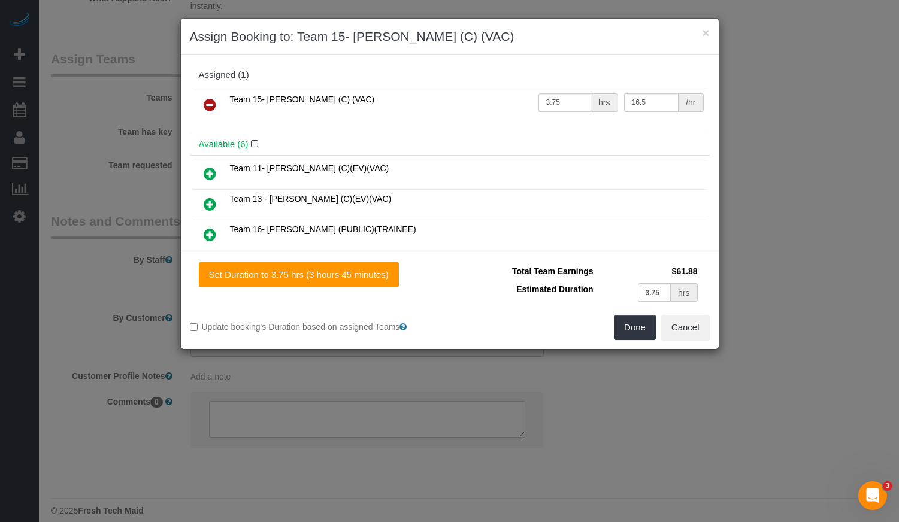
click at [210, 102] on icon at bounding box center [210, 105] width 13 height 14
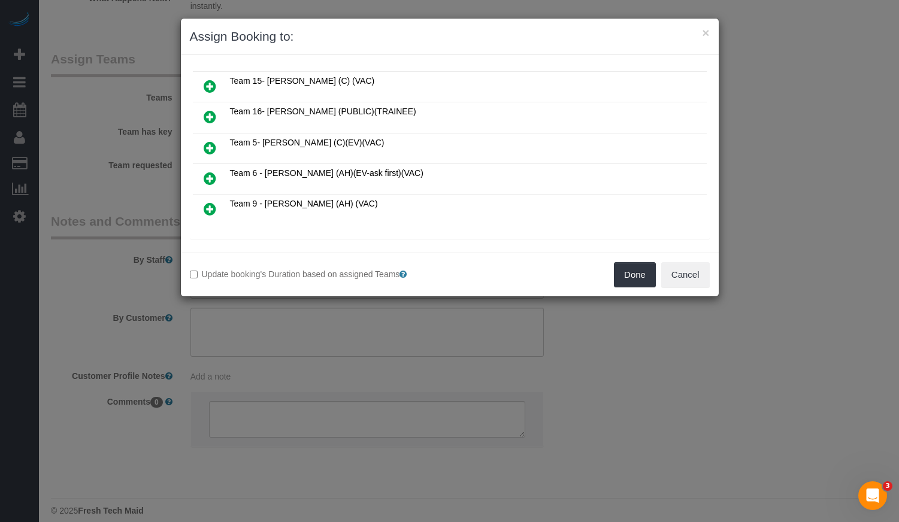
scroll to position [180, 0]
click at [211, 146] on icon at bounding box center [210, 148] width 13 height 14
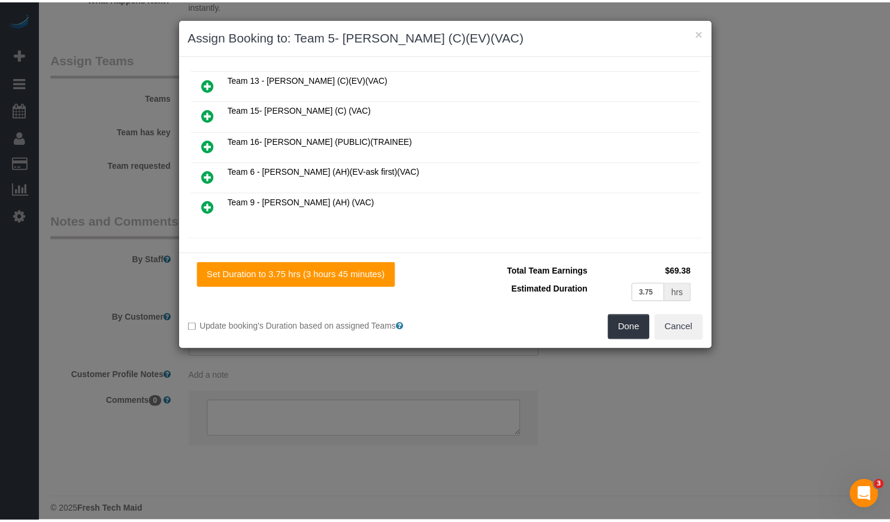
scroll to position [148, 0]
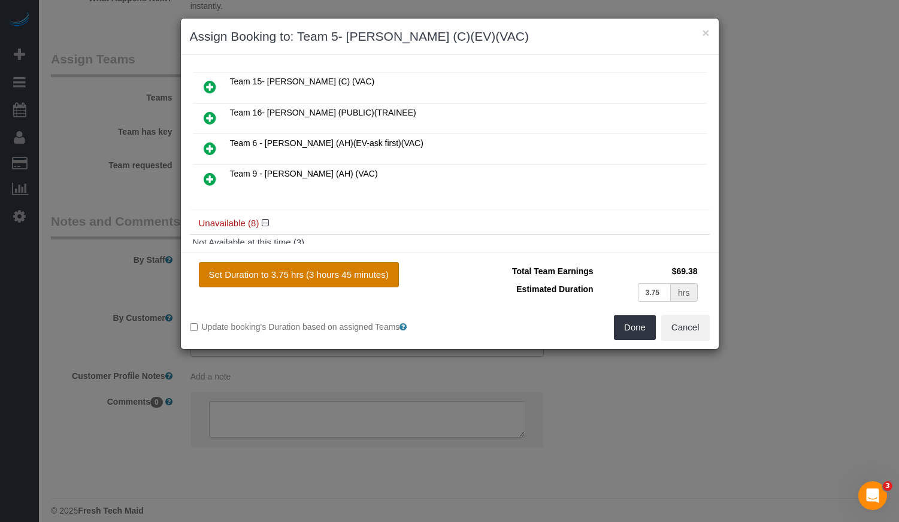
drag, startPoint x: 312, startPoint y: 268, endPoint x: 353, endPoint y: 275, distance: 41.9
click at [313, 268] on button "Set Duration to 3.75 hrs (3 hours 45 minutes)" at bounding box center [299, 274] width 200 height 25
click at [641, 326] on button "Done" at bounding box center [635, 327] width 42 height 25
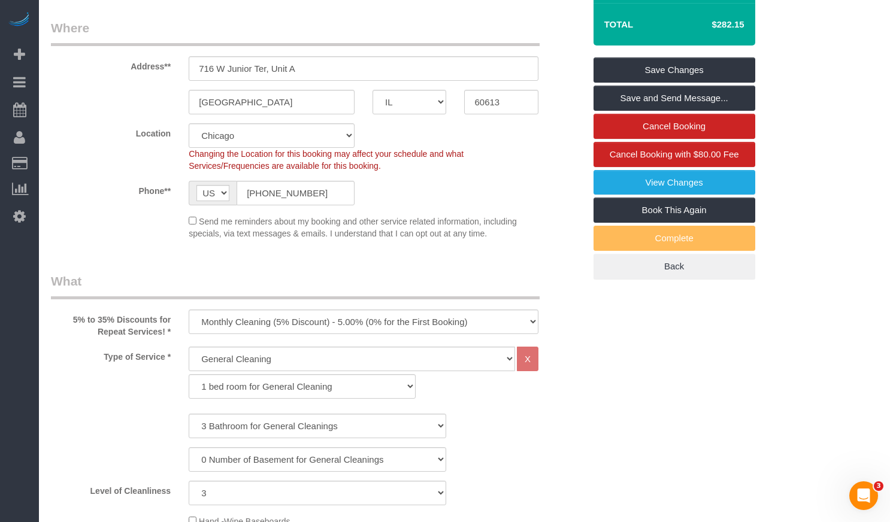
scroll to position [27, 0]
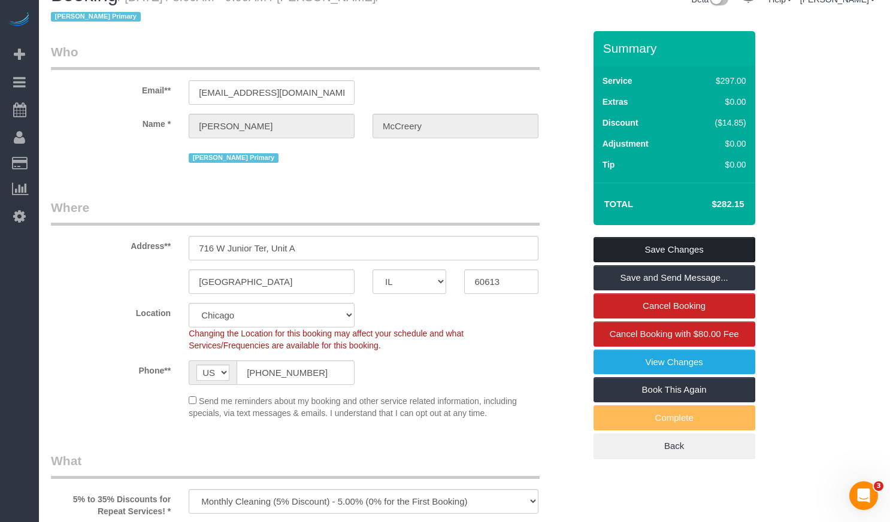
click at [716, 252] on link "Save Changes" at bounding box center [675, 249] width 162 height 25
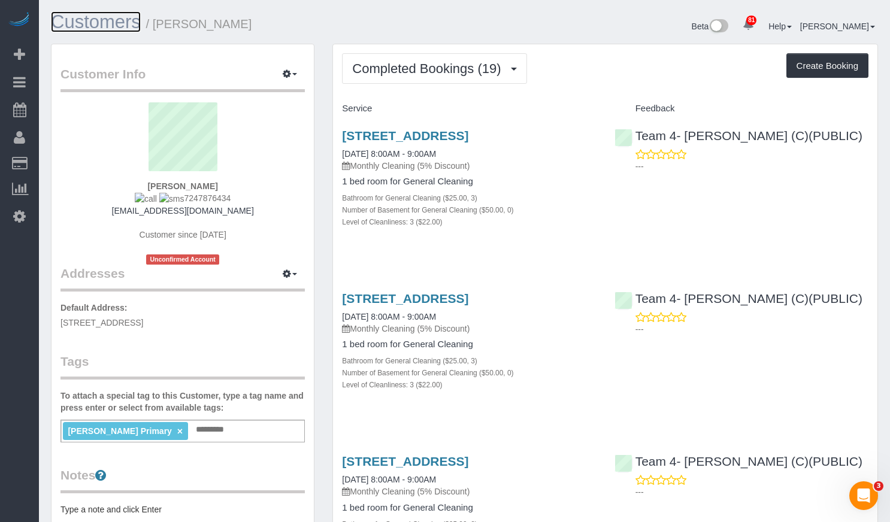
click at [76, 19] on link "Customers" at bounding box center [96, 21] width 90 height 21
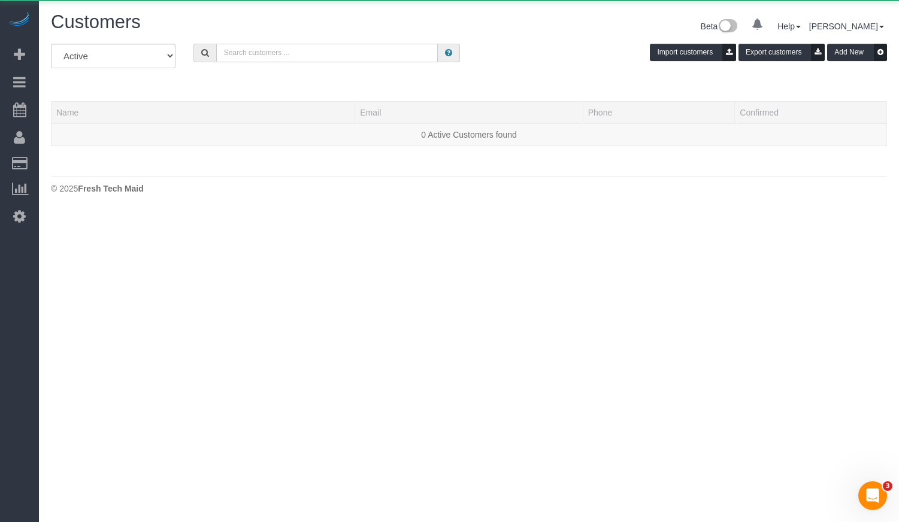
click at [262, 58] on input "text" at bounding box center [327, 53] width 222 height 19
paste input "[PERSON_NAME]"
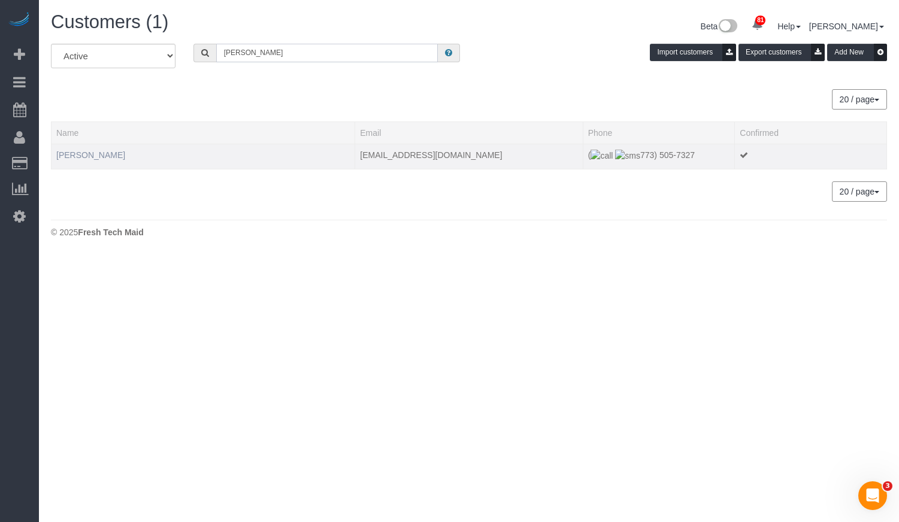
type input "[PERSON_NAME]"
click at [97, 153] on link "[PERSON_NAME]" at bounding box center [90, 155] width 69 height 10
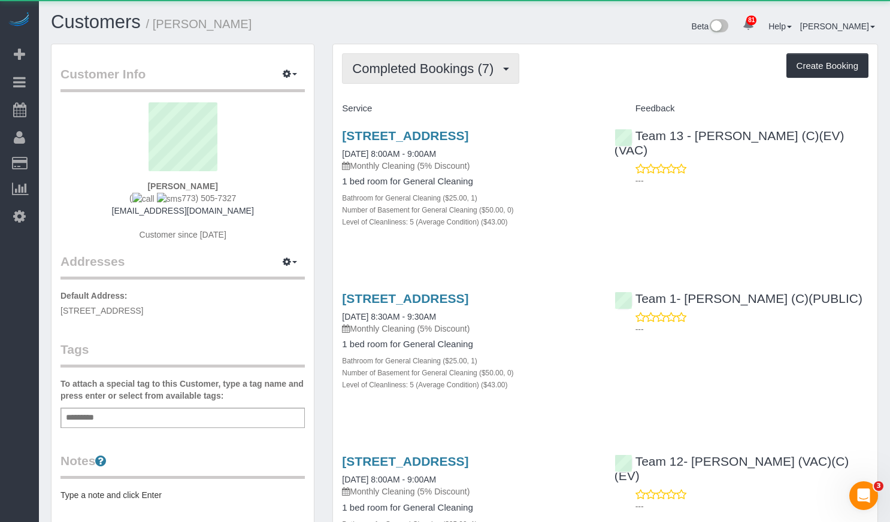
click at [425, 79] on button "Completed Bookings (7)" at bounding box center [430, 68] width 177 height 31
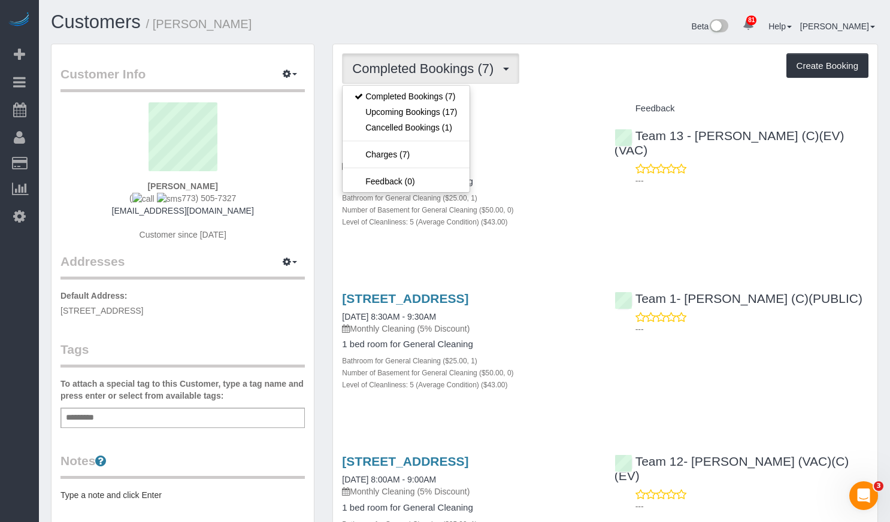
click at [493, 34] on div "Beta 81 Your Notifications You have 0 alerts × You have 1 to charge for 09/03/2…" at bounding box center [676, 28] width 423 height 32
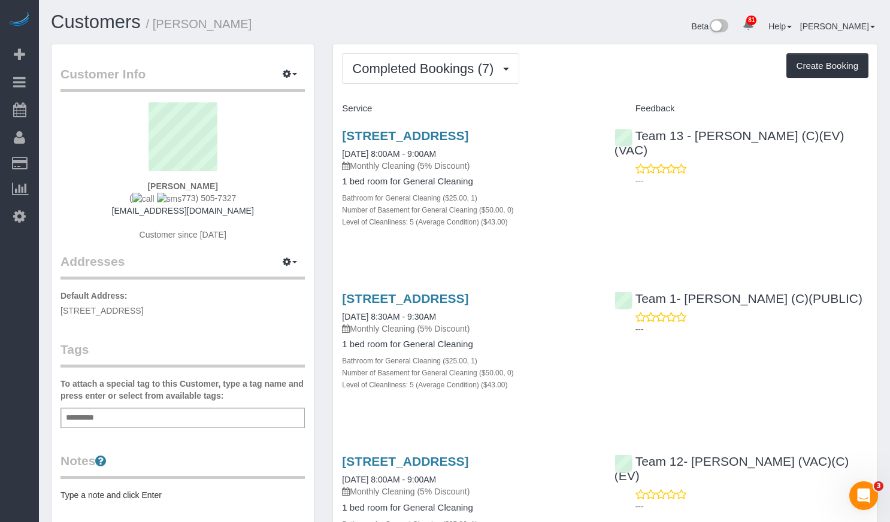
drag, startPoint x: 236, startPoint y: 198, endPoint x: 170, endPoint y: 201, distance: 66.0
click at [170, 201] on div "Marcilena Shaeffer ( 773) 505-7327 marcilenashaeffer@gmail.com Customer since 2…" at bounding box center [183, 177] width 244 height 150
copy span "773) 505-7327"
click at [107, 32] on link "Customers" at bounding box center [96, 21] width 90 height 21
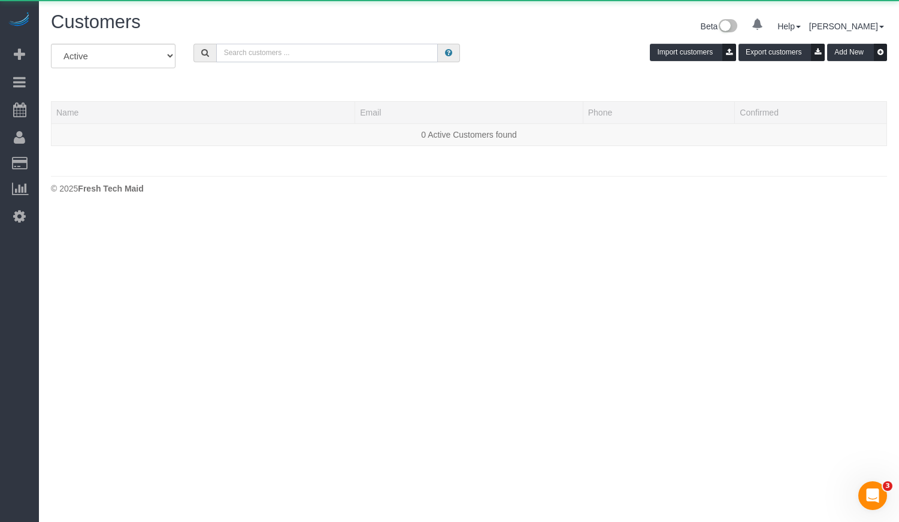
click at [309, 46] on input "text" at bounding box center [327, 53] width 222 height 19
paste input "Alexis Cohen-Pena"
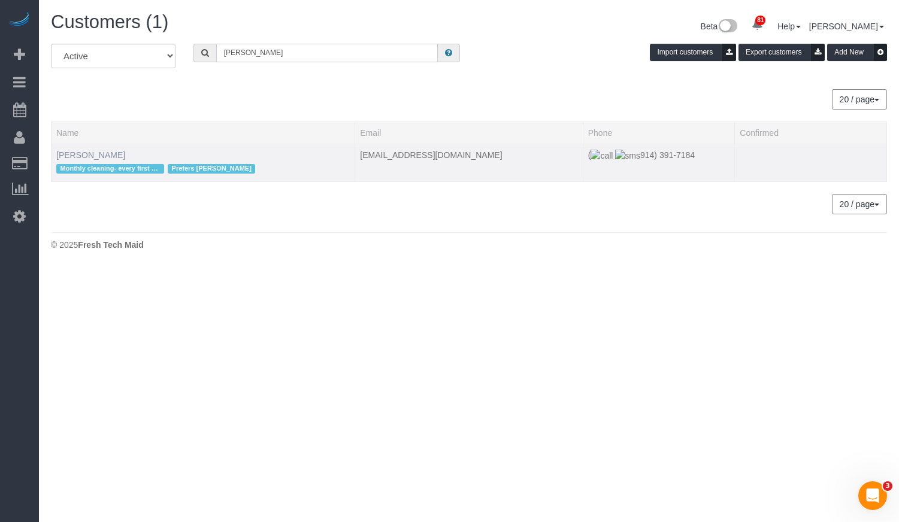
type input "Alexis Cohen-Pena"
click at [98, 155] on link "Alexis Cohen-Pena" at bounding box center [90, 155] width 69 height 10
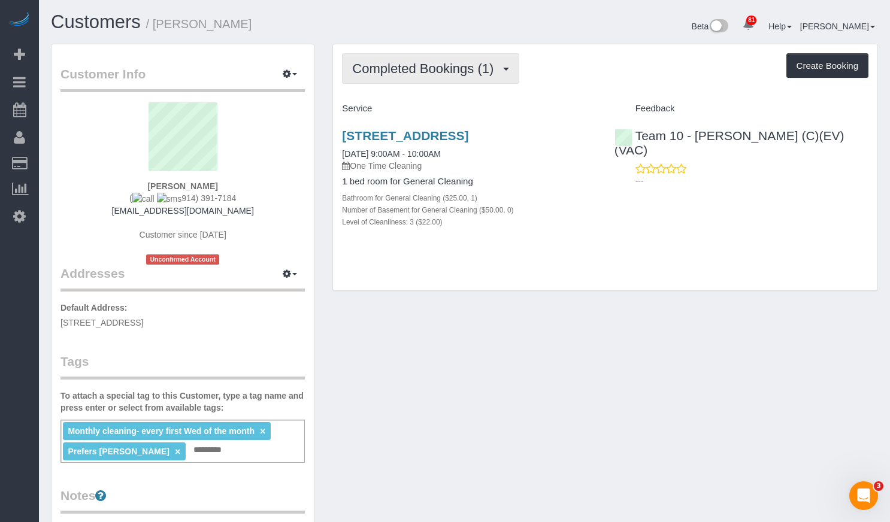
click at [414, 63] on span "Completed Bookings (1)" at bounding box center [425, 68] width 147 height 15
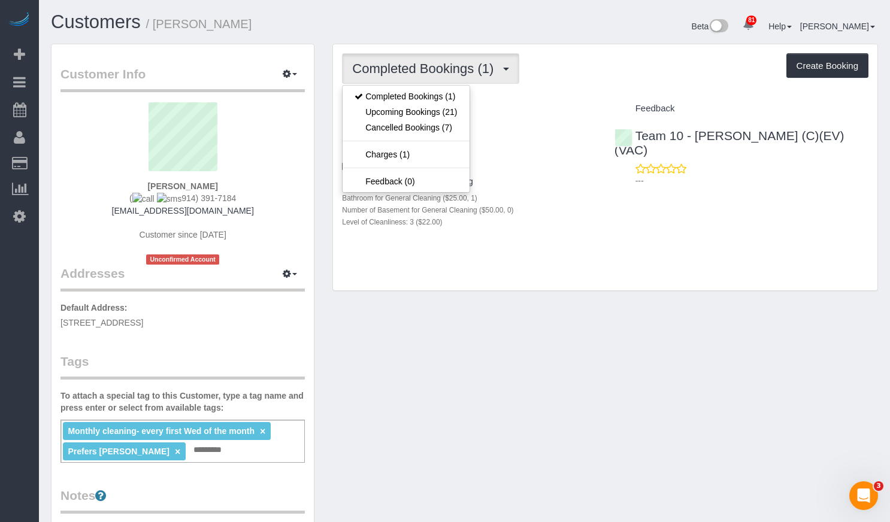
click at [448, 87] on ul "Completed Bookings (1) Upcoming Bookings (21) Cancelled Bookings (7) Charges (1…" at bounding box center [406, 139] width 128 height 108
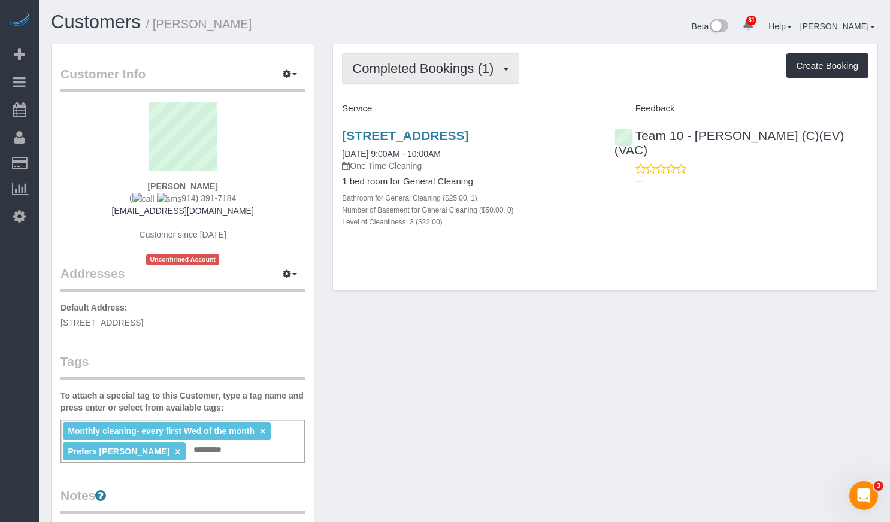
click at [424, 67] on span "Completed Bookings (1)" at bounding box center [425, 68] width 147 height 15
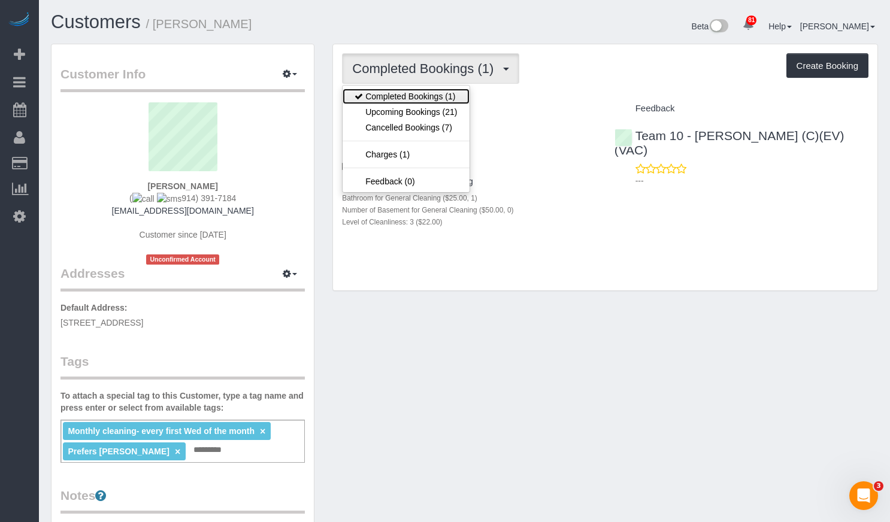
click at [430, 101] on link "Completed Bookings (1)" at bounding box center [406, 97] width 126 height 16
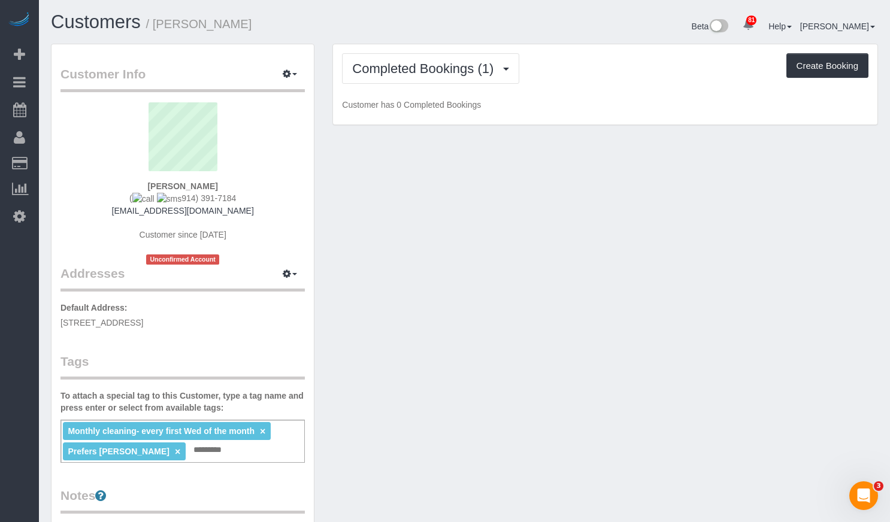
click at [416, 37] on div "Customers / Alexis Cohen-Pena" at bounding box center [253, 25] width 423 height 26
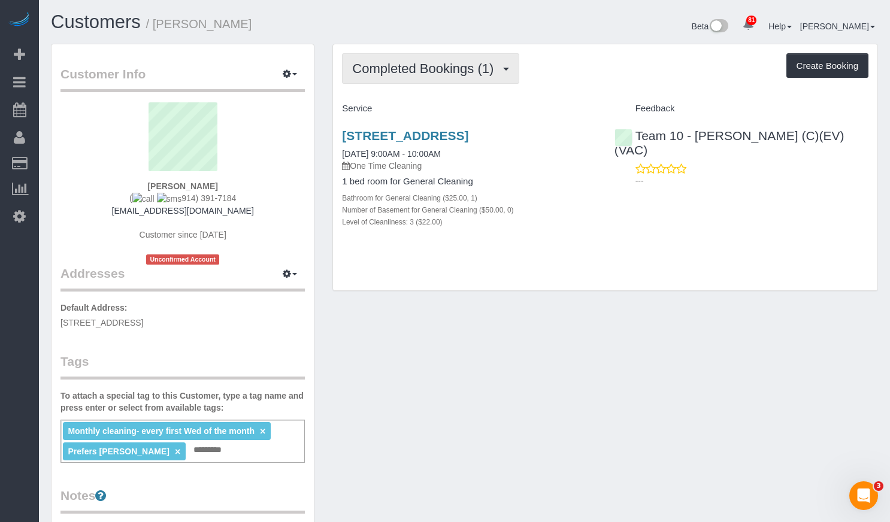
click at [479, 74] on span "Completed Bookings (1)" at bounding box center [425, 68] width 147 height 15
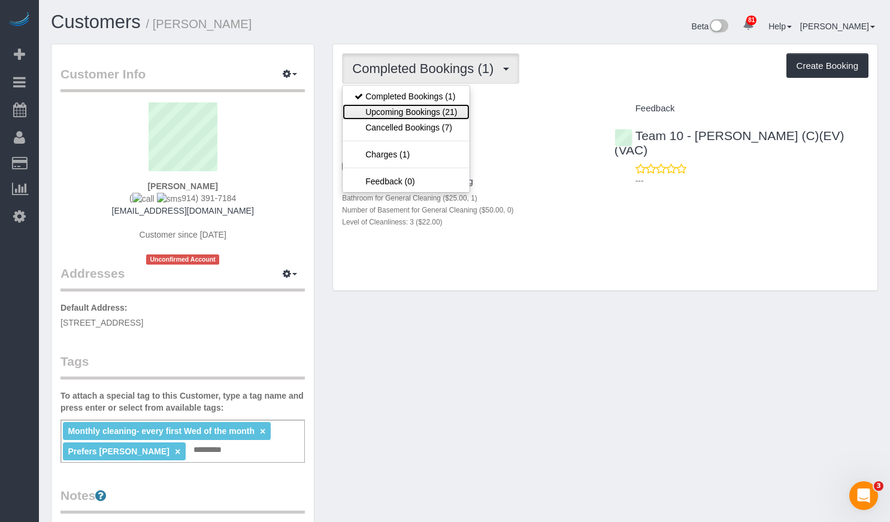
click at [458, 117] on link "Upcoming Bookings (21)" at bounding box center [406, 112] width 126 height 16
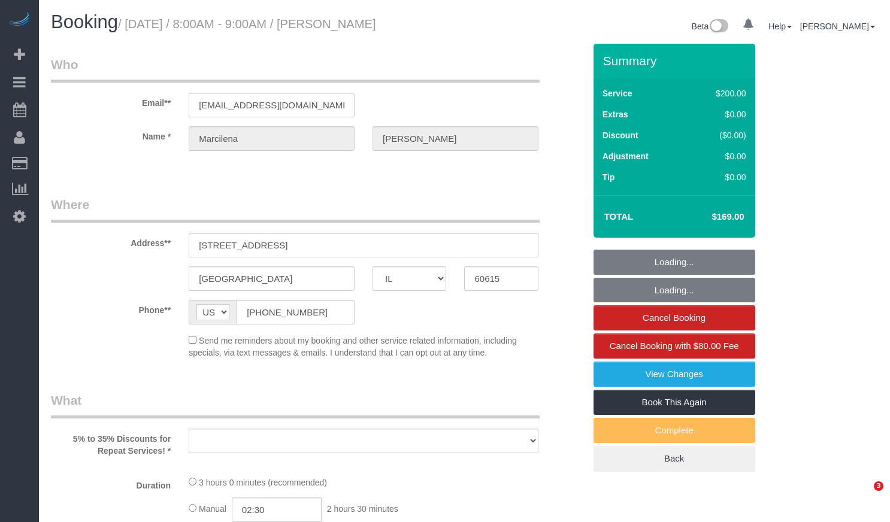
select select "IL"
select select "object:808"
select select "number:1"
select select "number:58"
select select "number:139"
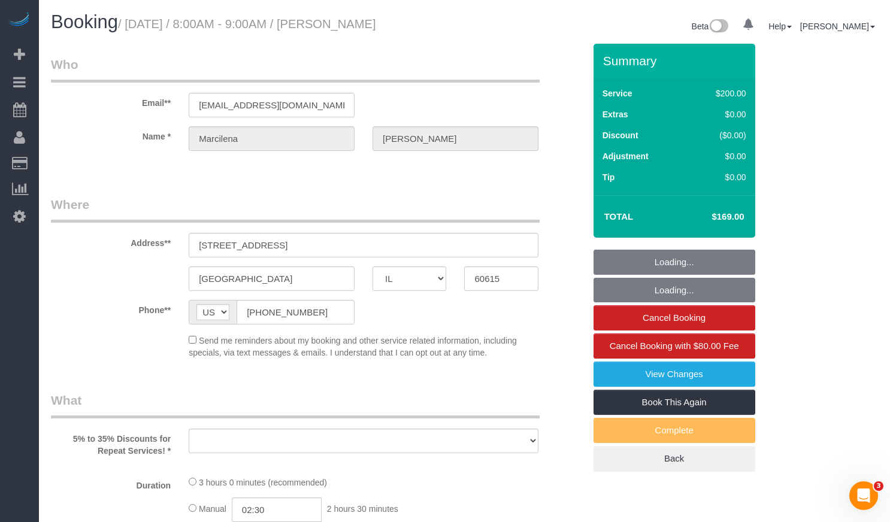
select select "number:106"
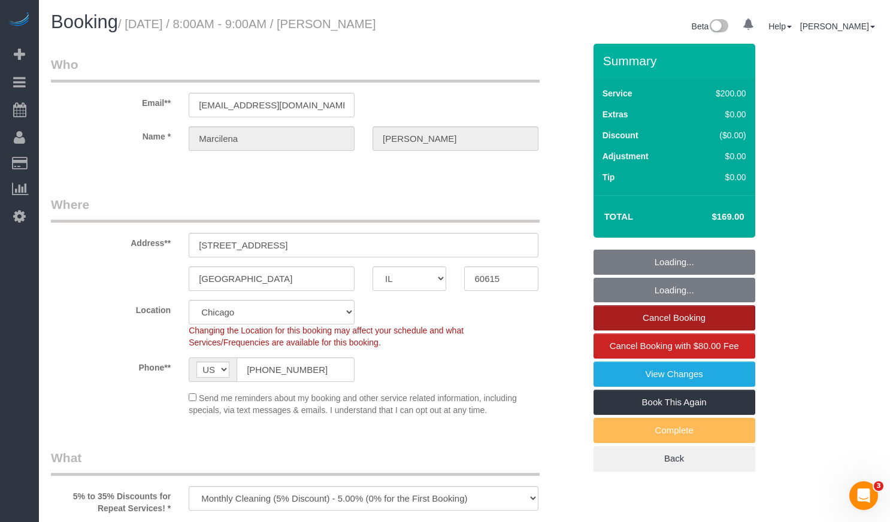
select select "512"
select select "5"
select select "object:1182"
select select "string:fspay-cda9405f-4050-488b-a598-e4330d1eaa90"
select select "5"
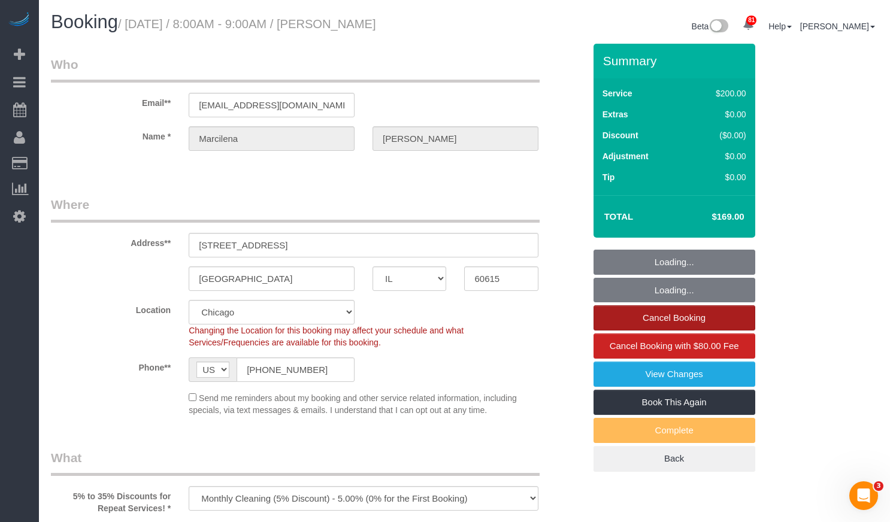
select select "spot1"
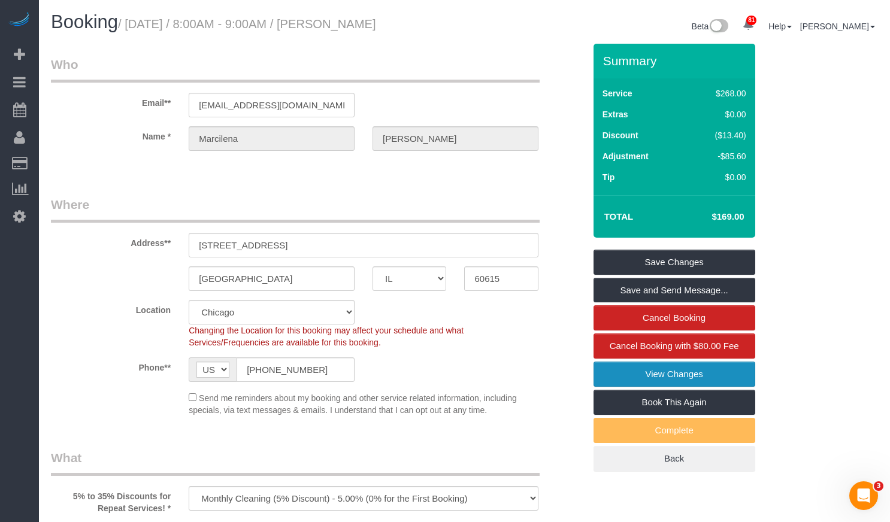
click at [681, 374] on link "View Changes" at bounding box center [675, 374] width 162 height 25
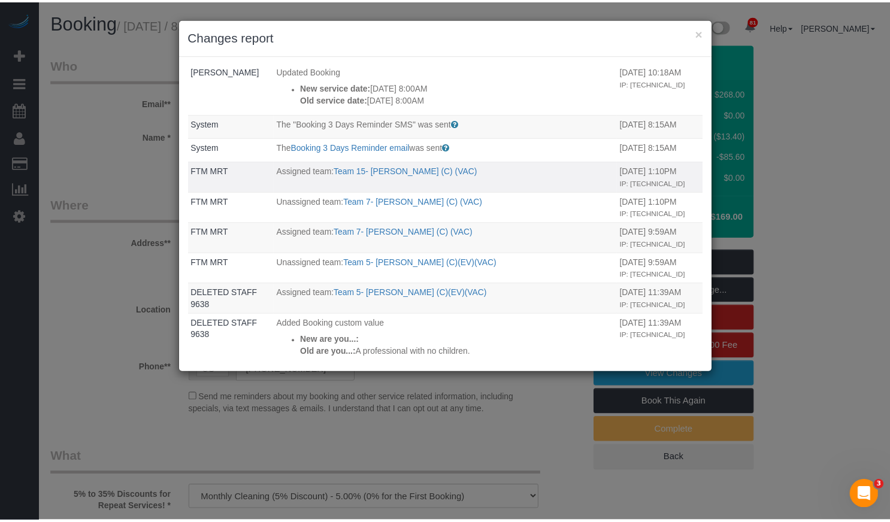
scroll to position [419, 0]
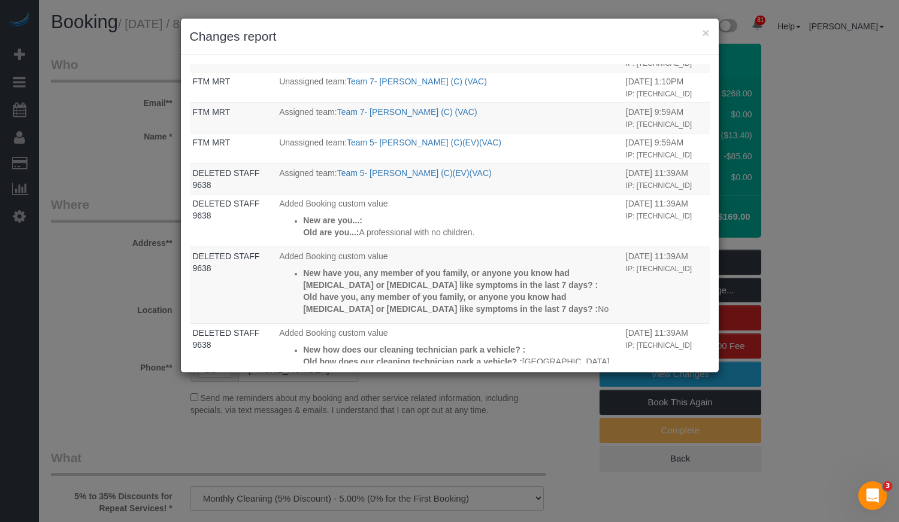
click at [135, 45] on div "× Changes report Who What When [PERSON_NAME] Assigned team: Team 15- [PERSON_NA…" at bounding box center [449, 261] width 899 height 522
drag, startPoint x: 709, startPoint y: 29, endPoint x: 655, endPoint y: 33, distance: 53.5
click at [708, 29] on button "×" at bounding box center [705, 32] width 7 height 13
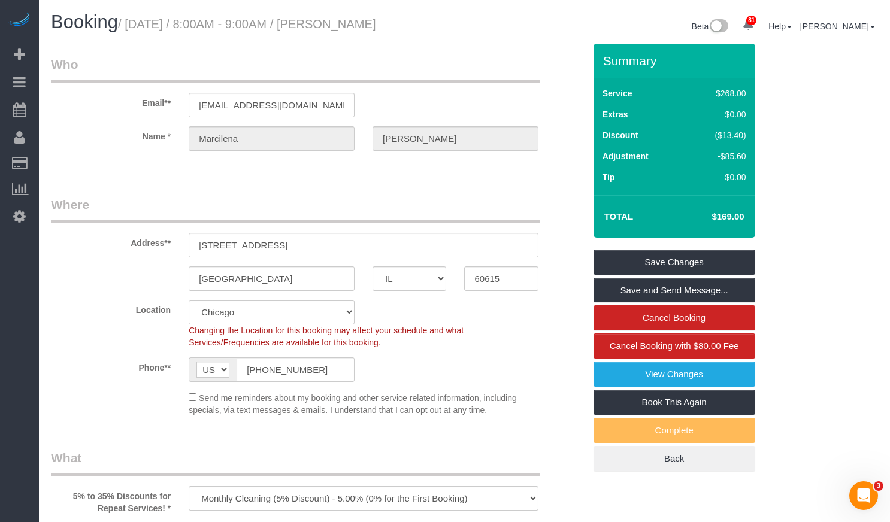
drag, startPoint x: 399, startPoint y: 20, endPoint x: 355, endPoint y: 22, distance: 44.4
click at [355, 22] on div "Booking / [DATE] / 8:00AM - 9:00AM / [PERSON_NAME] Beta 81 Your Notifications Y…" at bounding box center [464, 28] width 845 height 32
copy div "[PERSON_NAME]"
